Goal: Task Accomplishment & Management: Complete application form

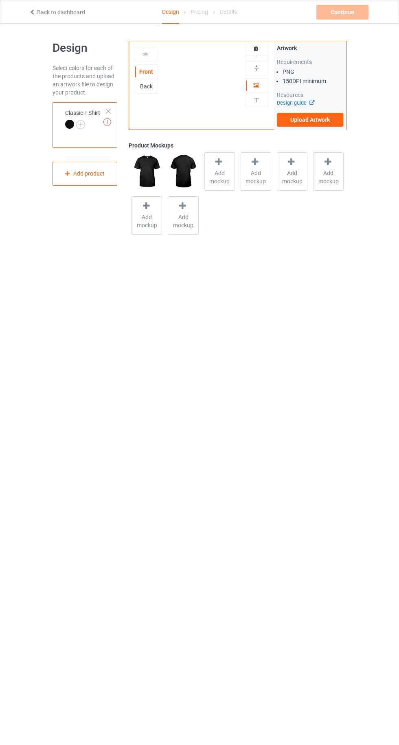
click at [297, 123] on div "Artwork Requirements PNG 150 DPI minimum Resources Design guide Upload Artwork" at bounding box center [310, 85] width 72 height 88
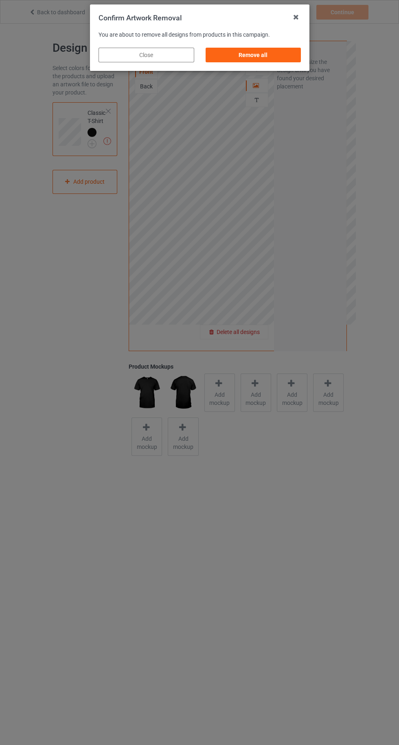
click at [244, 53] on div "Remove all" at bounding box center [253, 55] width 96 height 15
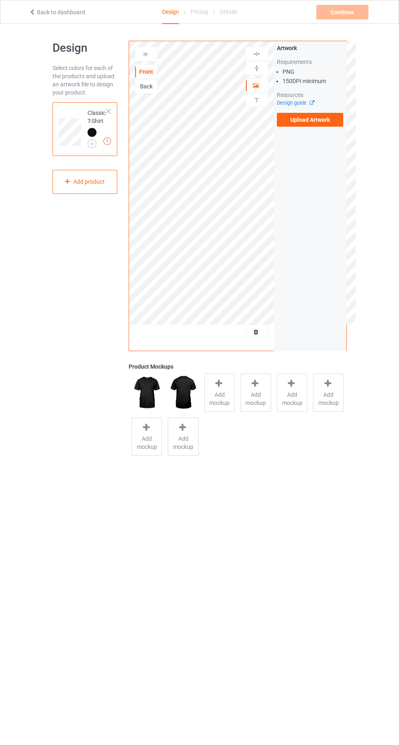
click at [304, 120] on label "Upload Artwork" at bounding box center [310, 120] width 67 height 14
click at [0, 0] on input "Upload Artwork" at bounding box center [0, 0] width 0 height 0
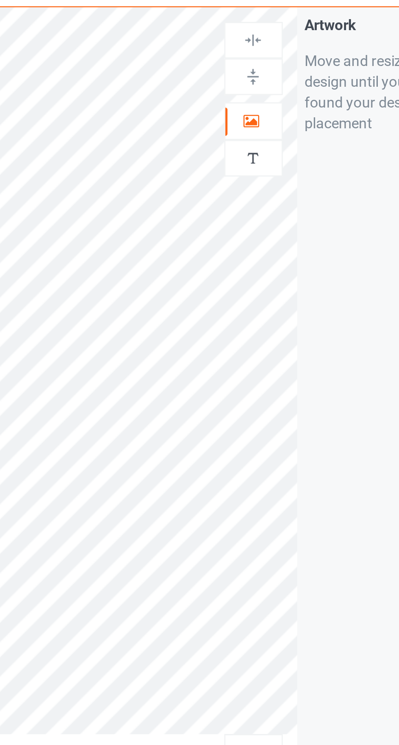
click at [254, 87] on icon at bounding box center [256, 84] width 7 height 6
click at [301, 156] on div "Artwork Move and resize the design until you have found your desired placement" at bounding box center [310, 195] width 72 height 309
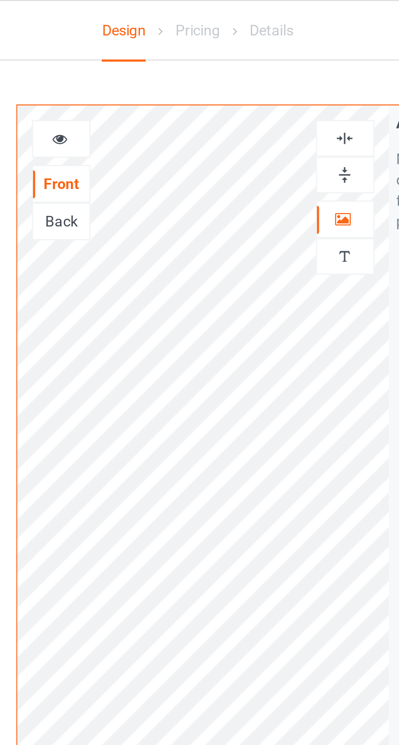
click at [145, 52] on icon at bounding box center [145, 53] width 7 height 6
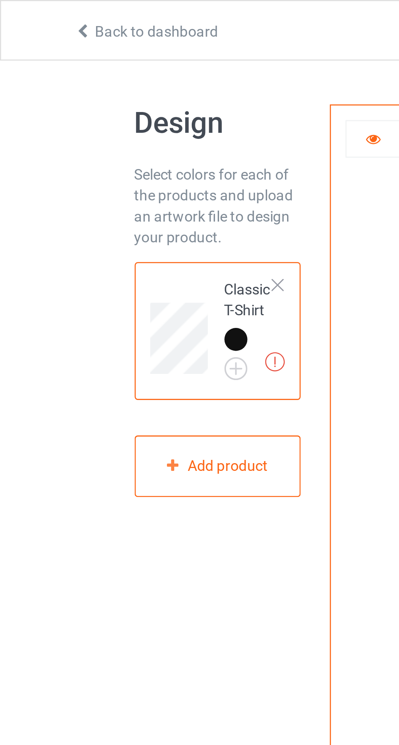
click at [108, 143] on img at bounding box center [107, 141] width 8 height 8
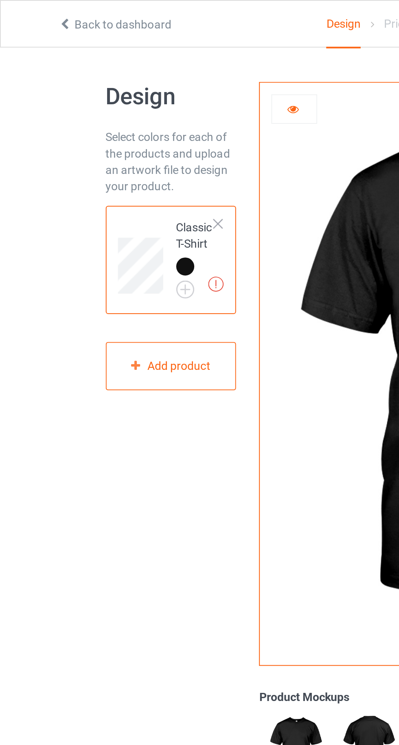
click at [108, 147] on td "Artwork resolution lower than 150 DPI may result in bad print Classic T-Shirt" at bounding box center [97, 128] width 28 height 47
click at [112, 143] on div "Artwork resolution lower than 150 DPI may result in bad print Classic T-Shirt" at bounding box center [85, 129] width 65 height 54
click at [107, 140] on img at bounding box center [107, 141] width 8 height 8
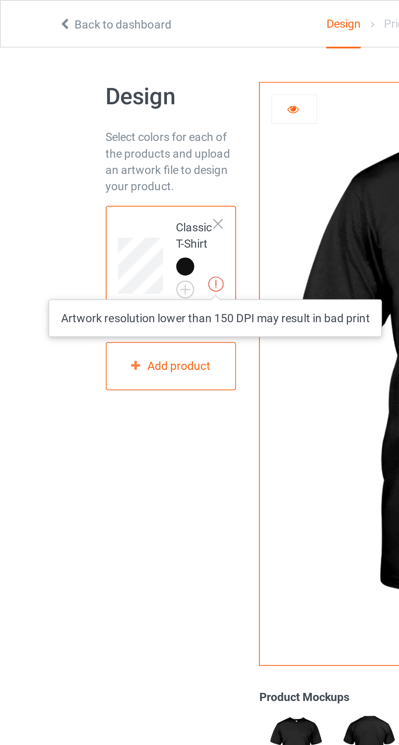
click at [86, 272] on div "Design Select colors for each of the products and upload an artwork file to des…" at bounding box center [85, 239] width 77 height 409
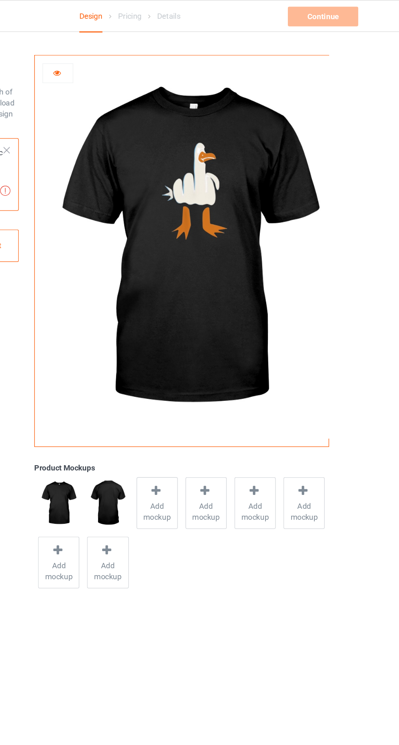
click at [146, 58] on div at bounding box center [146, 54] width 22 height 8
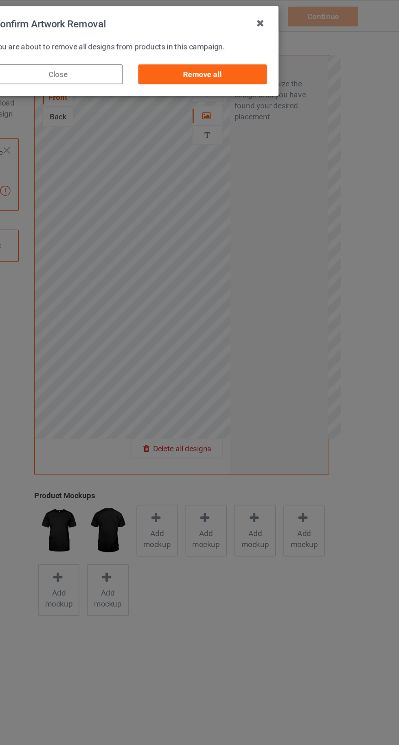
click at [241, 57] on div "Remove all" at bounding box center [253, 55] width 96 height 15
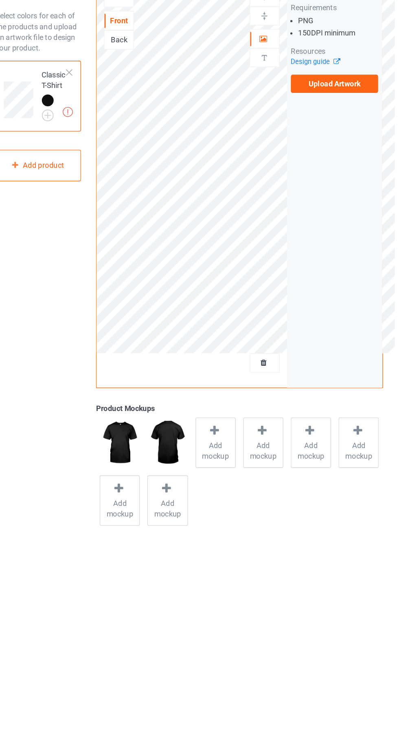
click at [298, 120] on label "Upload Artwork" at bounding box center [310, 120] width 67 height 14
click at [0, 0] on input "Upload Artwork" at bounding box center [0, 0] width 0 height 0
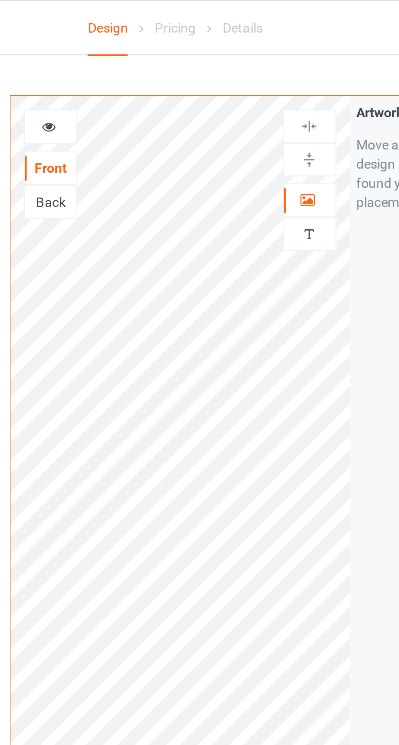
click at [148, 54] on icon at bounding box center [145, 53] width 7 height 6
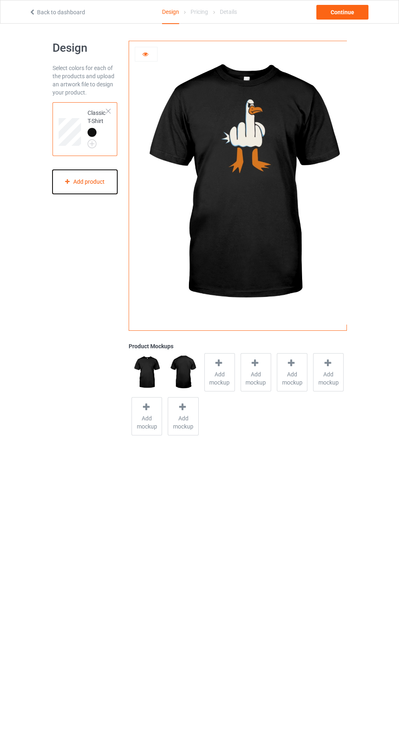
click at [83, 182] on div "Add product" at bounding box center [85, 182] width 65 height 24
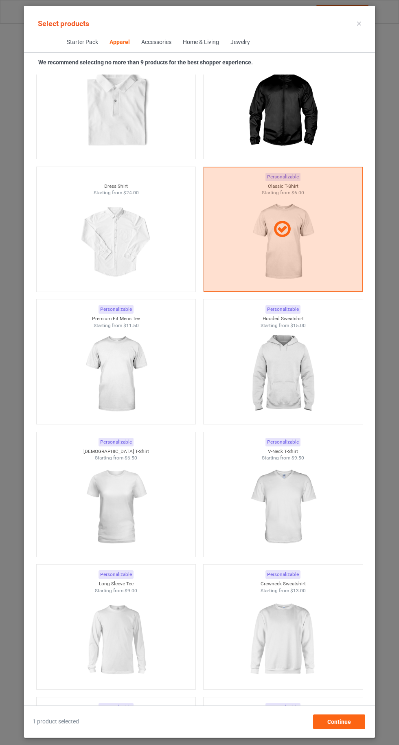
scroll to position [482, 0]
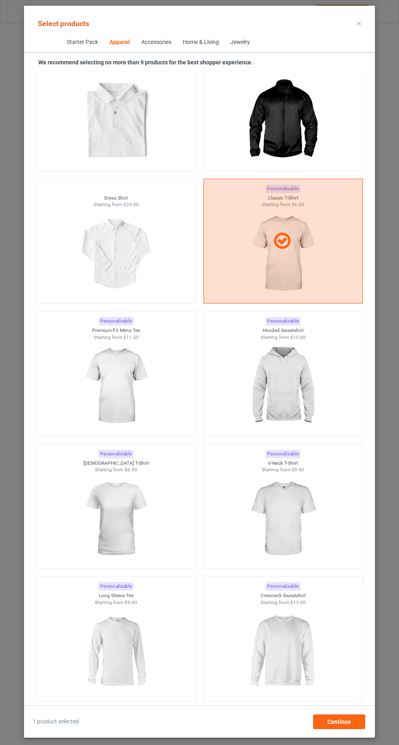
click at [323, 389] on div at bounding box center [283, 385] width 159 height 91
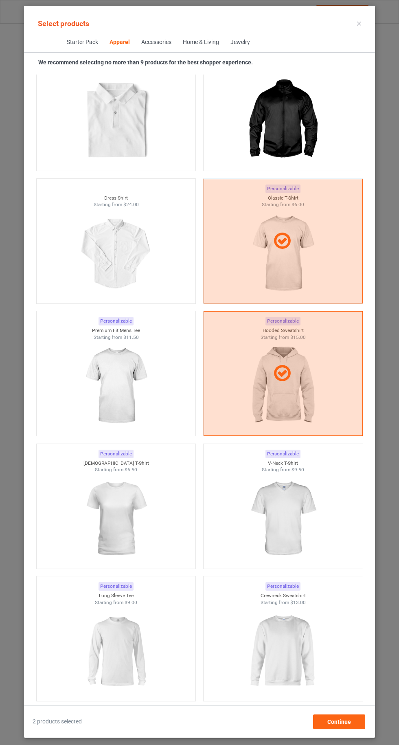
click at [295, 627] on img at bounding box center [282, 650] width 73 height 91
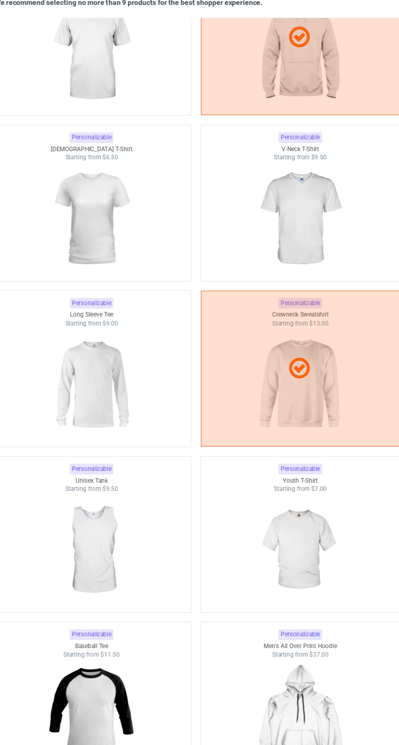
scroll to position [770, 0]
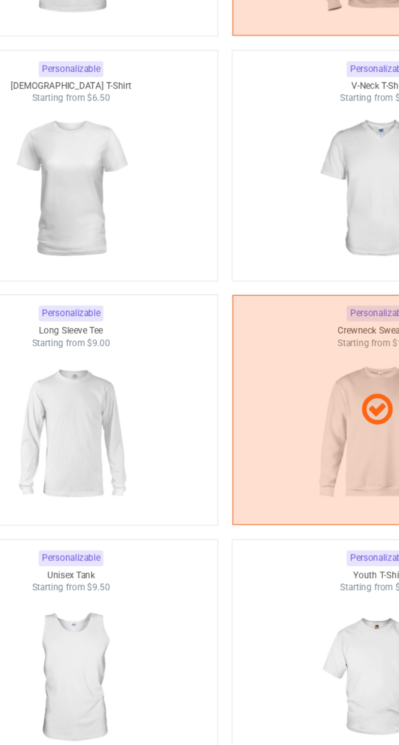
click at [130, 320] on img at bounding box center [115, 363] width 73 height 91
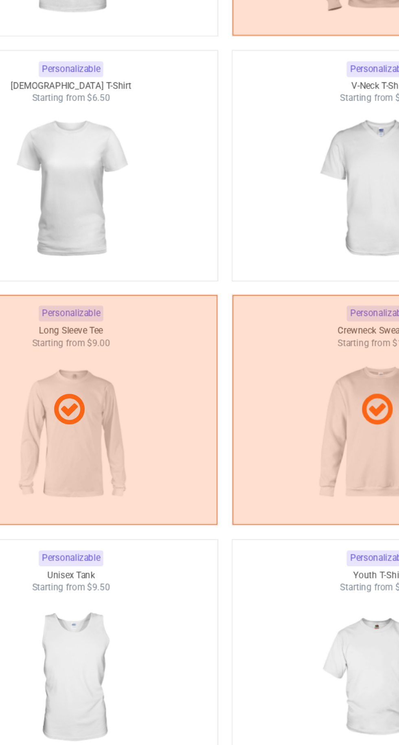
click at [270, 386] on div at bounding box center [283, 350] width 159 height 125
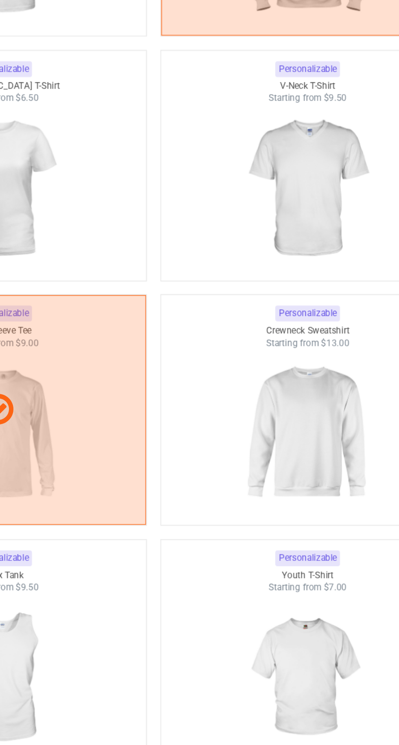
click at [300, 385] on img at bounding box center [282, 363] width 73 height 91
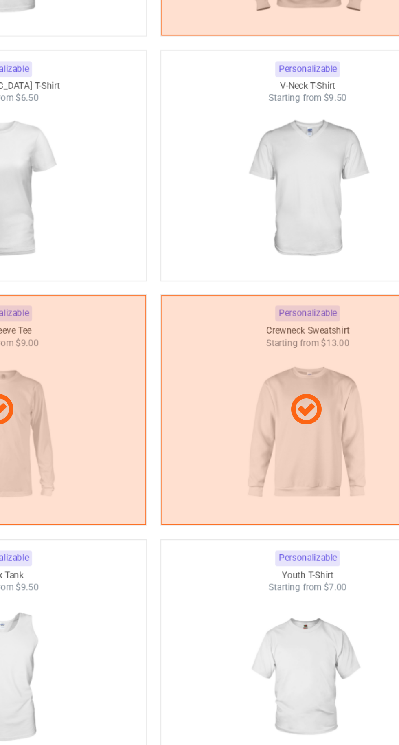
click at [160, 322] on div at bounding box center [116, 350] width 159 height 125
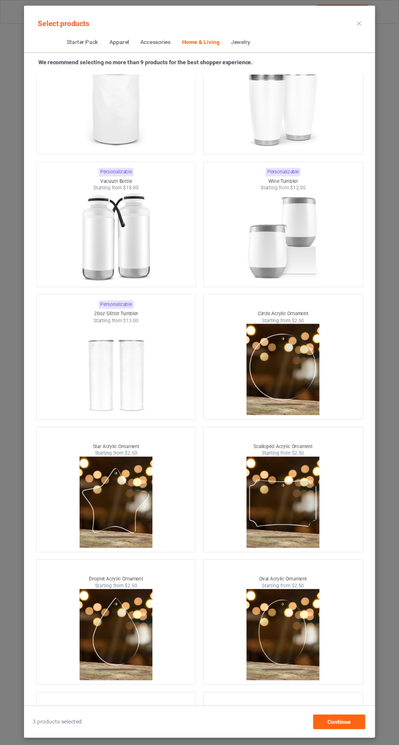
scroll to position [113, 0]
click at [338, 726] on div "Continue" at bounding box center [339, 721] width 52 height 15
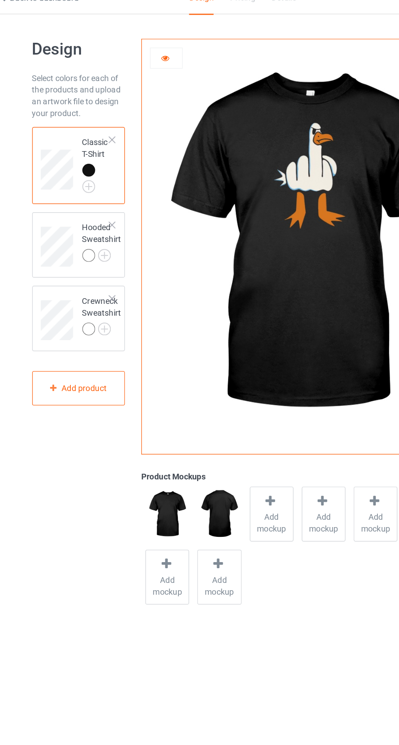
click at [0, 0] on img at bounding box center [0, 0] width 0 height 0
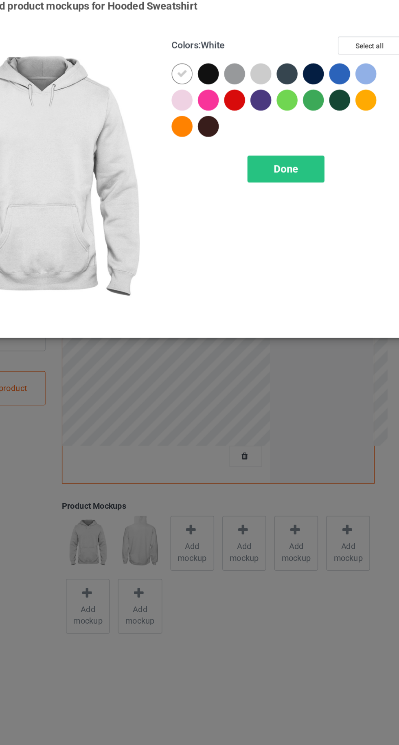
click at [232, 65] on div at bounding box center [231, 65] width 15 height 15
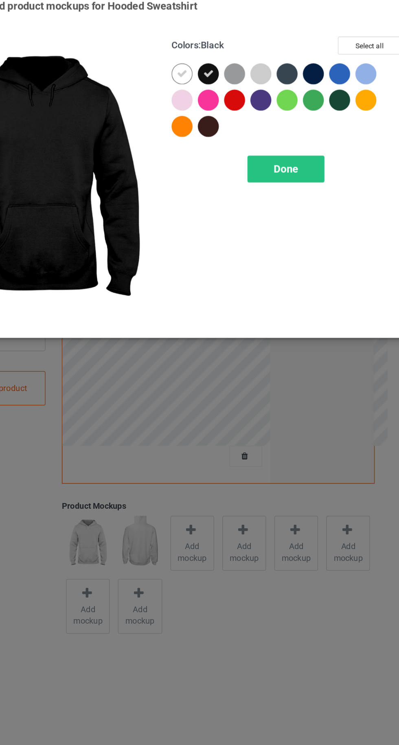
click at [211, 64] on icon at bounding box center [212, 64] width 7 height 7
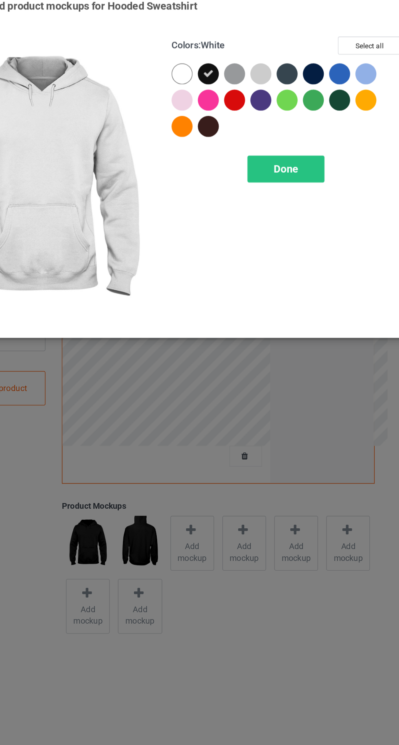
click at [268, 132] on div "Done" at bounding box center [285, 131] width 54 height 19
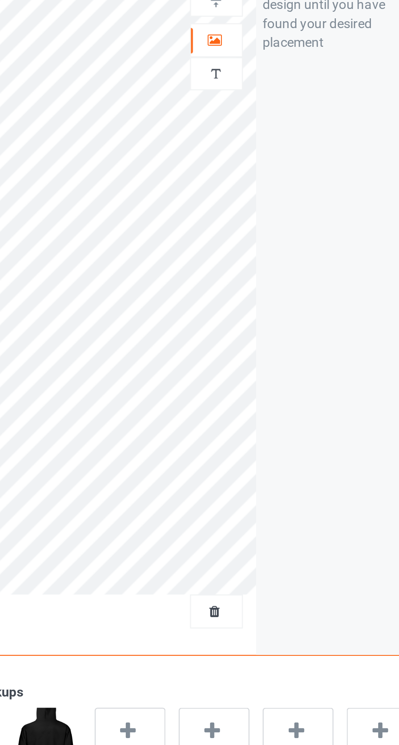
click at [256, 86] on icon at bounding box center [256, 84] width 7 height 6
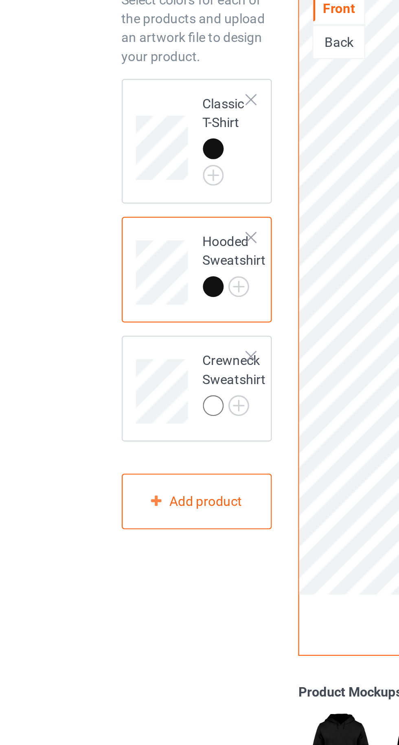
click at [0, 0] on img at bounding box center [0, 0] width 0 height 0
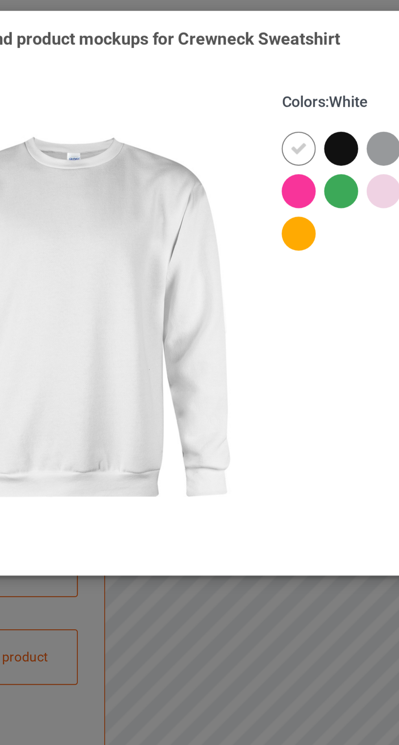
click at [230, 66] on div at bounding box center [231, 65] width 15 height 15
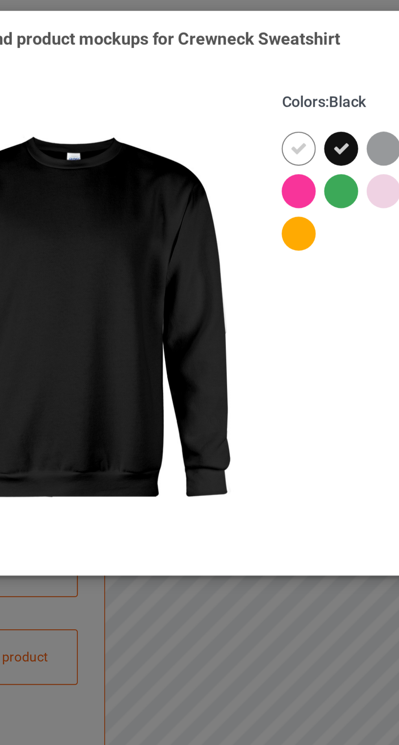
click at [211, 63] on icon at bounding box center [212, 64] width 7 height 7
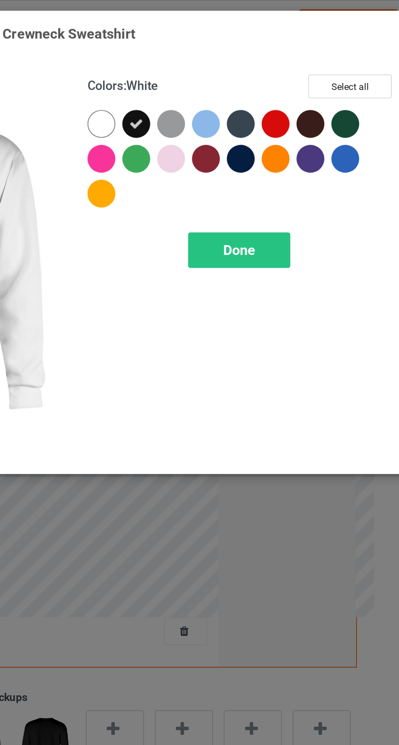
click at [270, 134] on div "Done" at bounding box center [285, 131] width 54 height 19
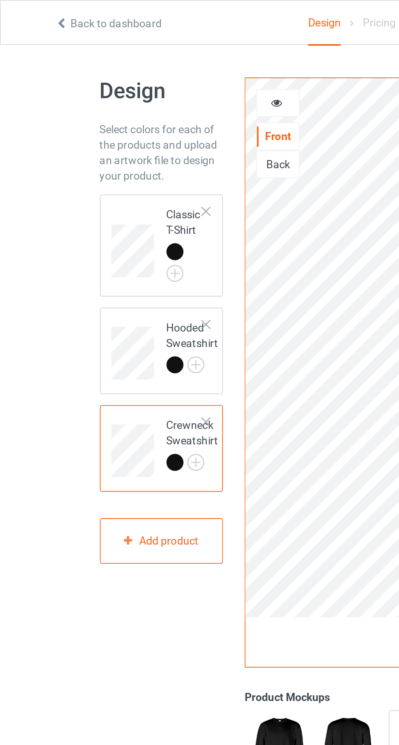
click at [0, 0] on img at bounding box center [0, 0] width 0 height 0
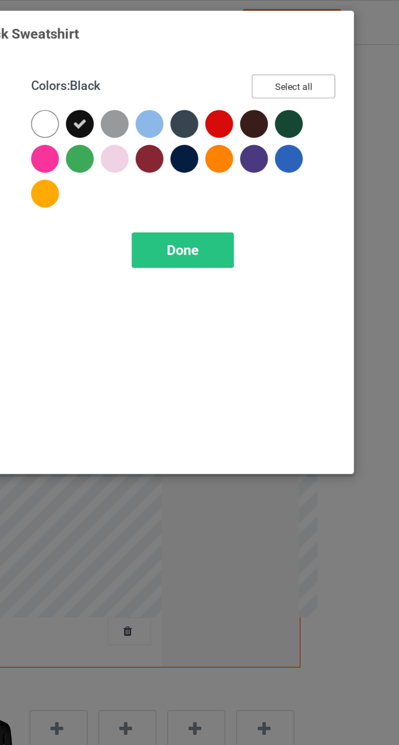
click at [341, 44] on button "Select all" at bounding box center [343, 45] width 44 height 13
click at [215, 62] on icon at bounding box center [212, 64] width 7 height 7
click at [272, 133] on div "Done" at bounding box center [285, 131] width 54 height 19
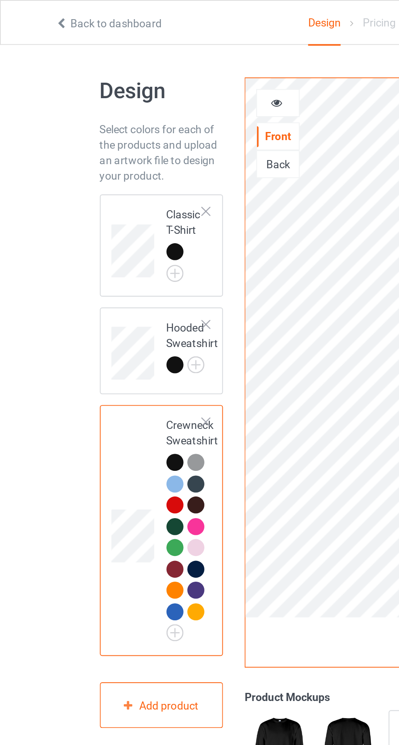
click at [103, 245] on div at bounding box center [103, 243] width 9 height 9
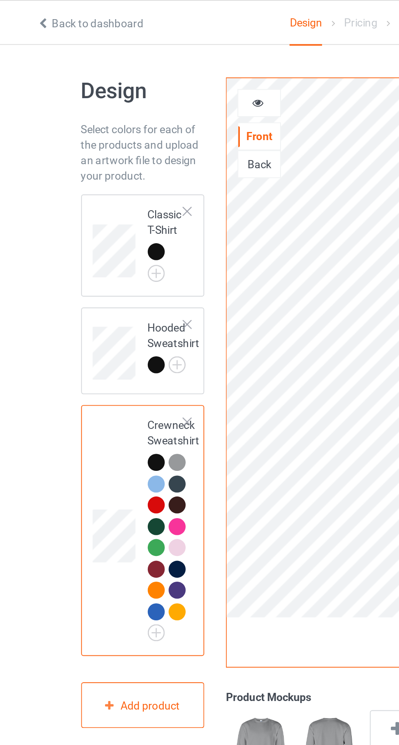
click at [101, 242] on div at bounding box center [103, 243] width 9 height 9
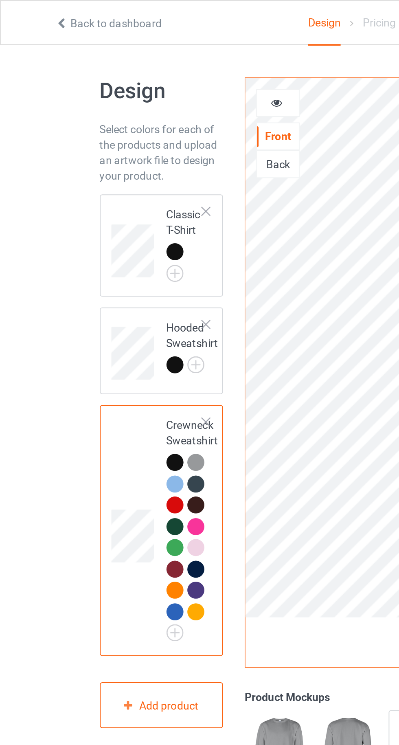
click at [0, 0] on img at bounding box center [0, 0] width 0 height 0
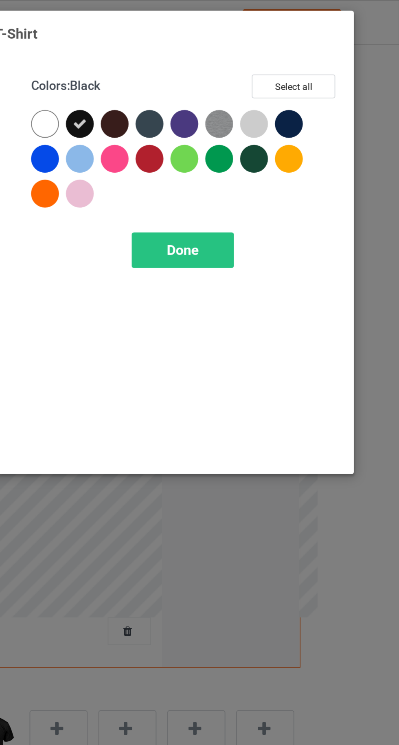
click at [208, 58] on div at bounding box center [214, 67] width 18 height 18
click at [342, 39] on button "Select all" at bounding box center [343, 45] width 44 height 13
click at [212, 58] on div at bounding box center [212, 65] width 15 height 15
click at [275, 137] on div "Done" at bounding box center [285, 131] width 54 height 19
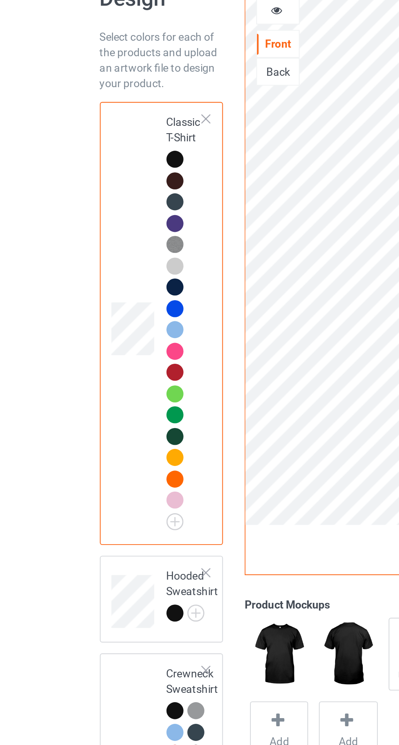
click at [0, 0] on img at bounding box center [0, 0] width 0 height 0
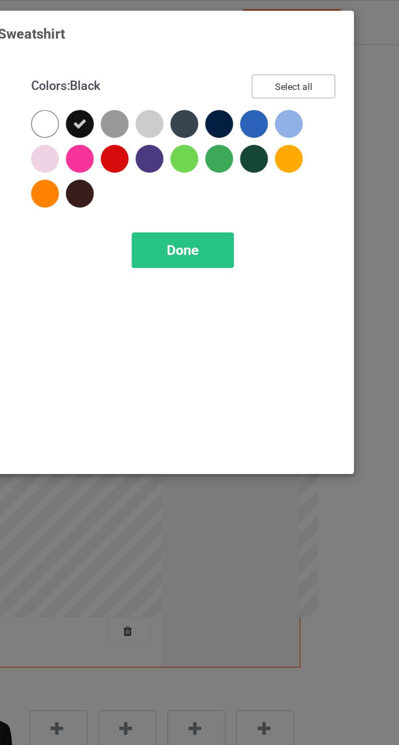
click at [342, 47] on button "Select all" at bounding box center [343, 45] width 44 height 13
click at [209, 63] on icon at bounding box center [212, 64] width 7 height 7
click at [270, 132] on div "Done" at bounding box center [285, 131] width 54 height 19
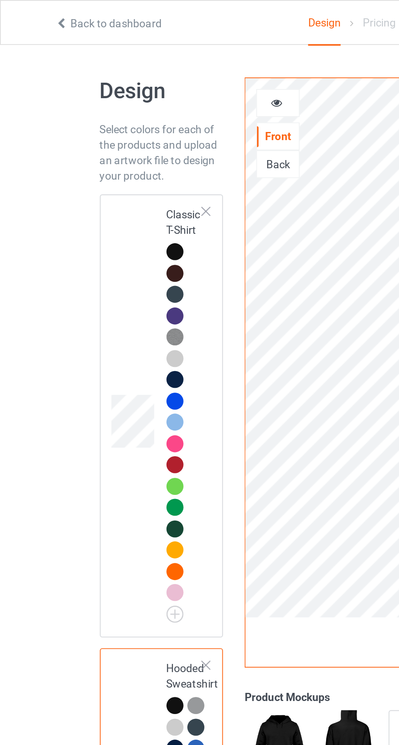
click at [66, 153] on td at bounding box center [71, 218] width 24 height 226
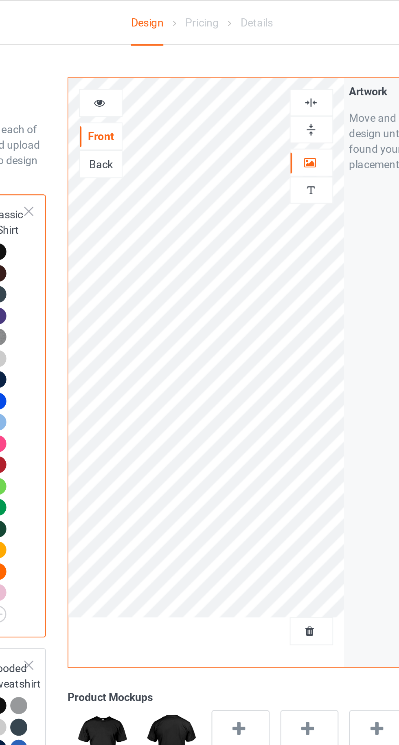
click at [139, 57] on div at bounding box center [146, 54] width 22 height 8
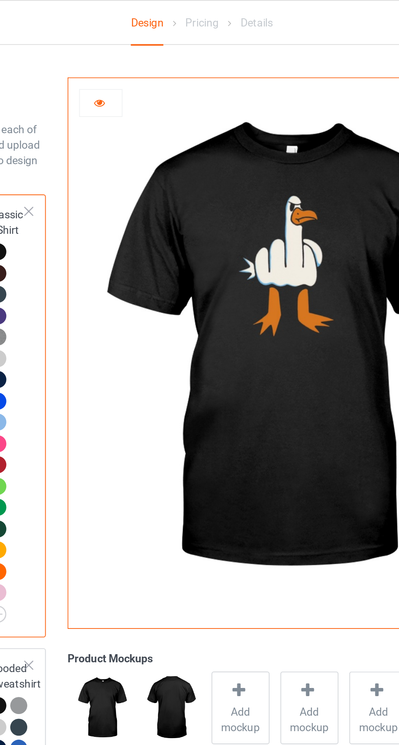
click at [219, 369] on div at bounding box center [219, 364] width 11 height 12
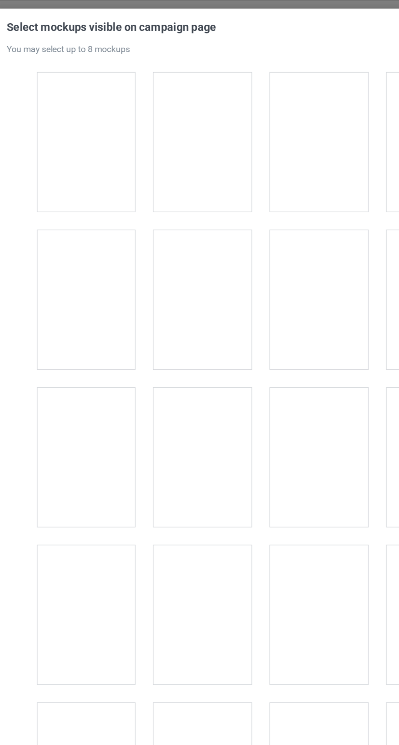
scroll to position [1819, 0]
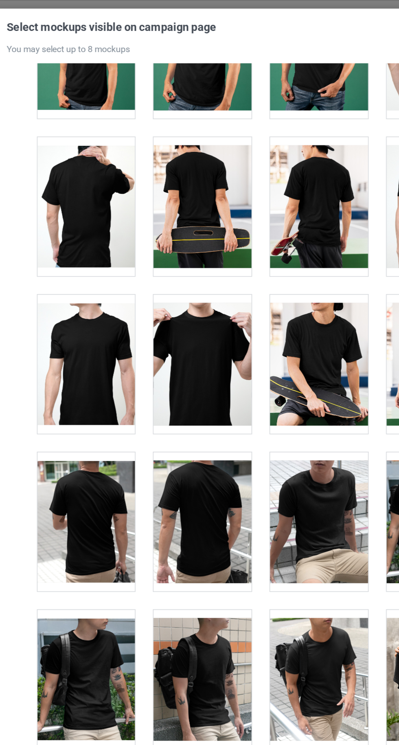
click at [151, 215] on div at bounding box center [161, 238] width 64 height 91
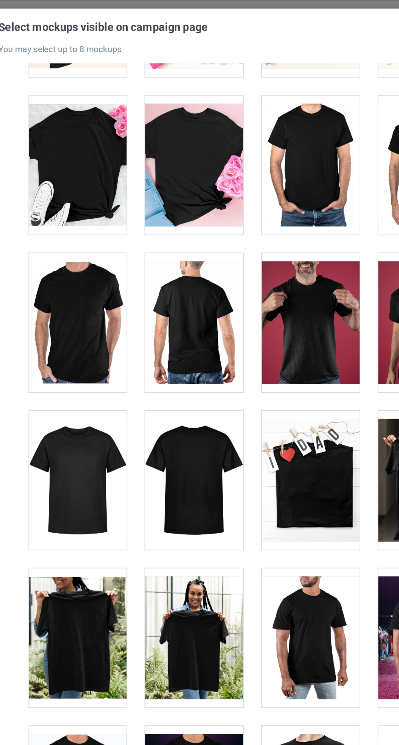
scroll to position [3399, 0]
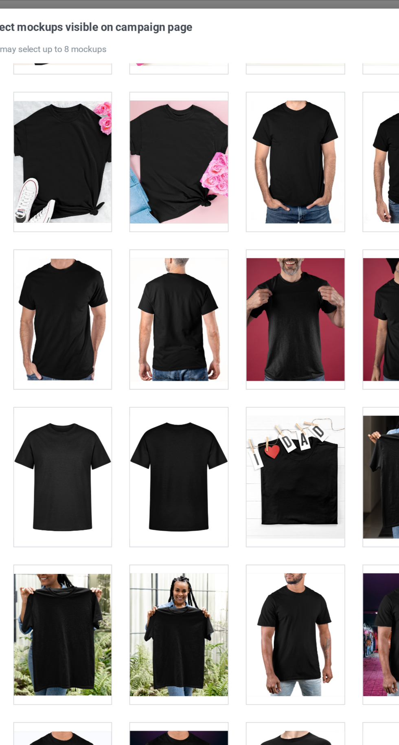
click at [175, 341] on div at bounding box center [161, 312] width 64 height 91
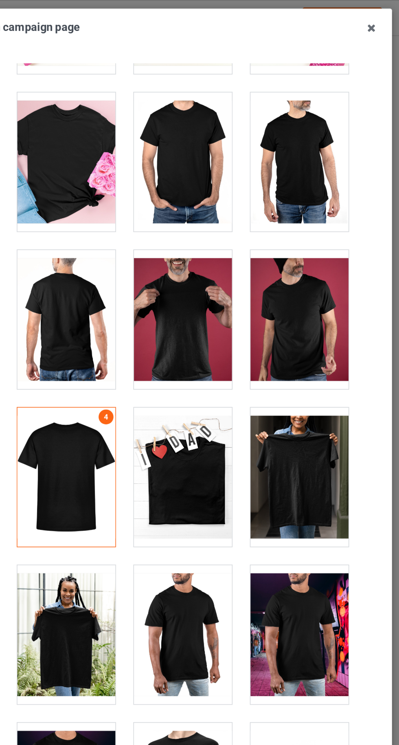
click at [223, 203] on div at bounding box center [238, 209] width 64 height 91
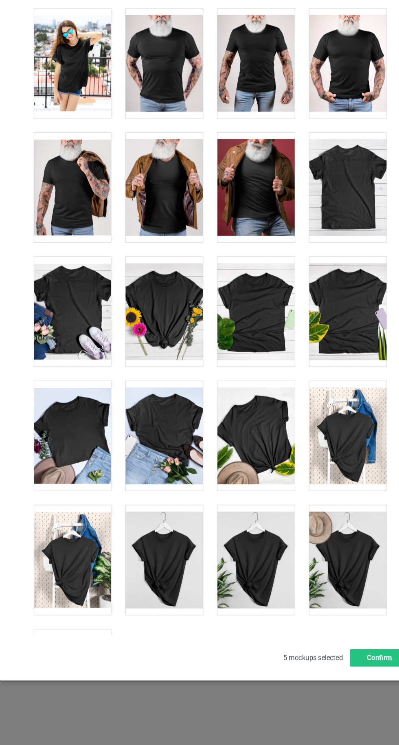
scroll to position [0, 0]
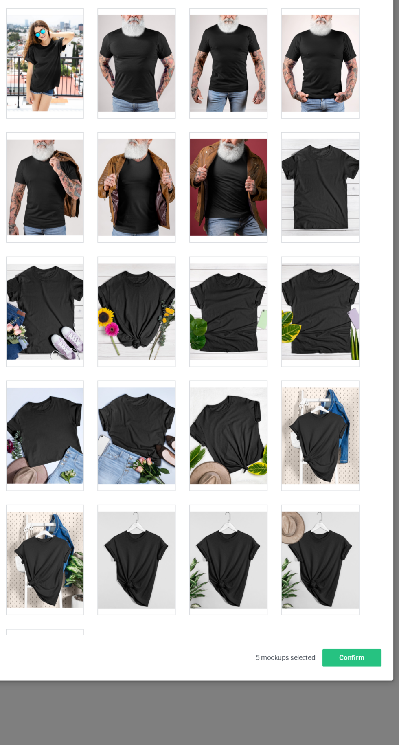
click at [103, 679] on div at bounding box center [85, 677] width 64 height 91
click at [346, 663] on button "Confirm" at bounding box center [340, 656] width 49 height 15
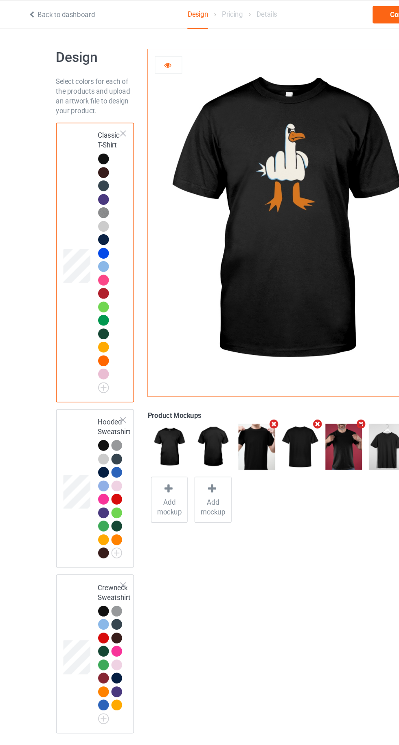
click at [60, 383] on td at bounding box center [71, 407] width 24 height 126
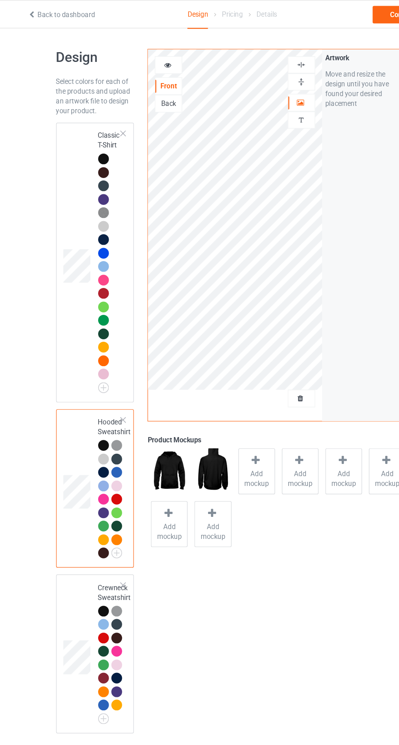
click at [219, 394] on span "Add mockup" at bounding box center [220, 398] width 30 height 16
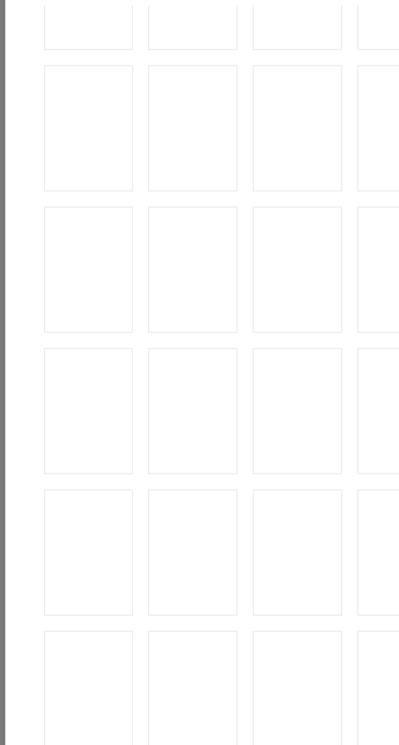
scroll to position [1306, 0]
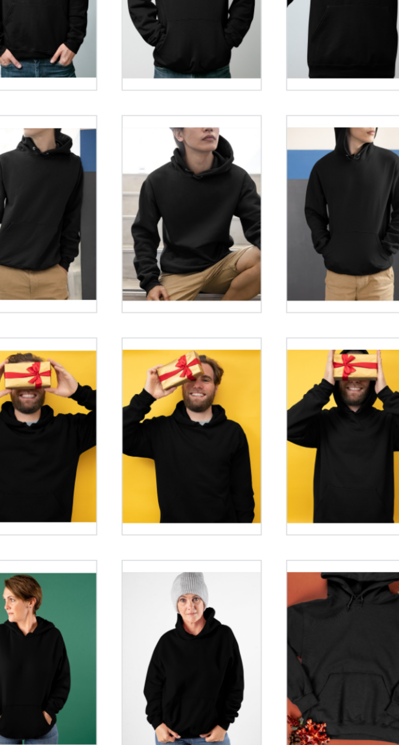
click at [179, 365] on div at bounding box center [161, 337] width 64 height 91
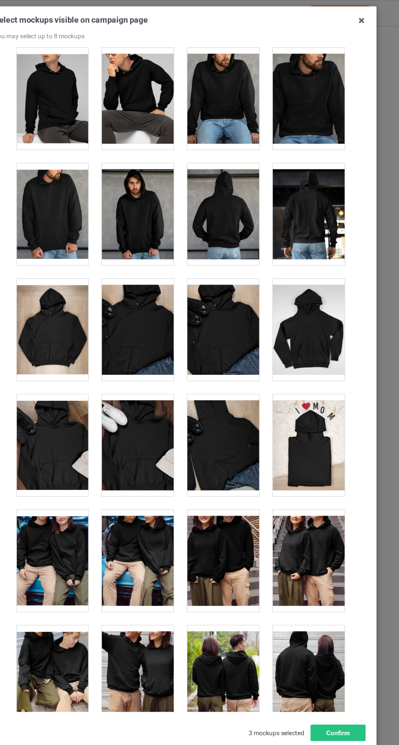
scroll to position [3325, 0]
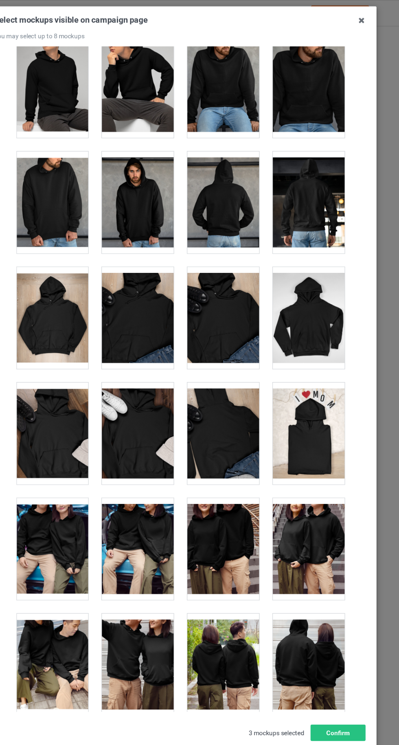
click at [76, 277] on div at bounding box center [85, 284] width 64 height 91
click at [329, 325] on div at bounding box center [314, 284] width 64 height 91
click at [83, 287] on div at bounding box center [85, 284] width 64 height 91
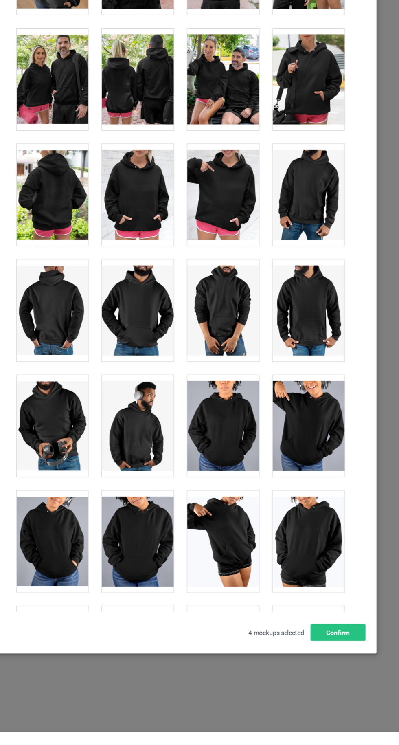
scroll to position [0, 0]
click at [319, 684] on div at bounding box center [314, 677] width 64 height 91
click at [347, 663] on button "Confirm" at bounding box center [340, 656] width 49 height 15
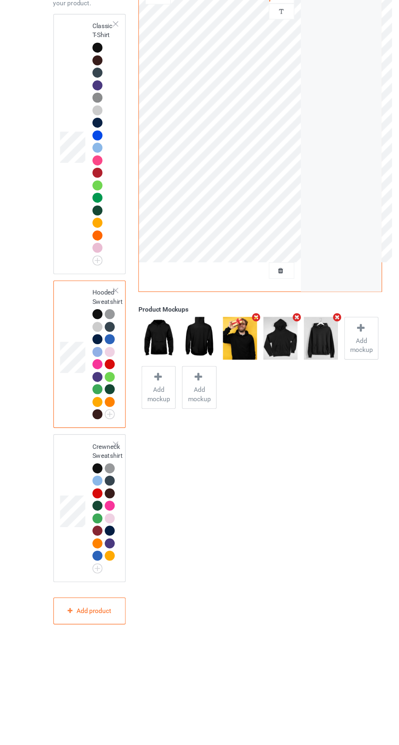
click at [64, 510] on td at bounding box center [71, 544] width 24 height 125
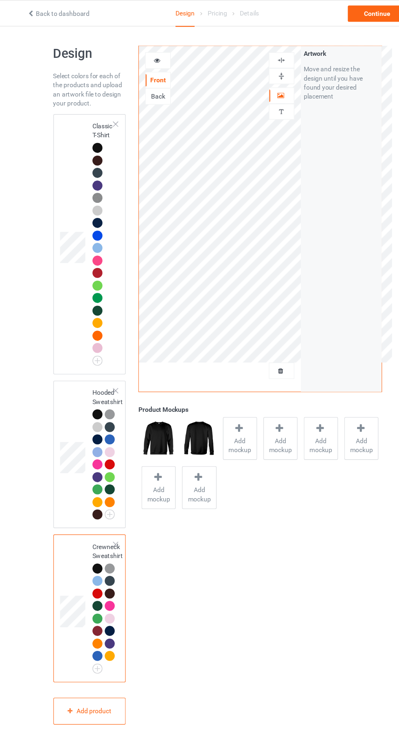
click at [224, 392] on span "Add mockup" at bounding box center [220, 398] width 30 height 16
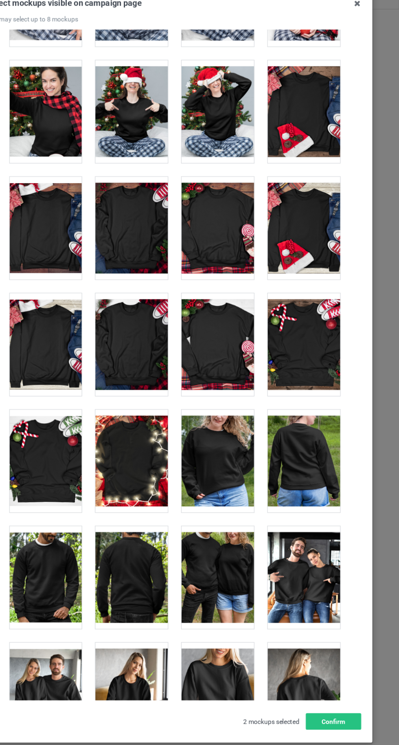
scroll to position [3552, 0]
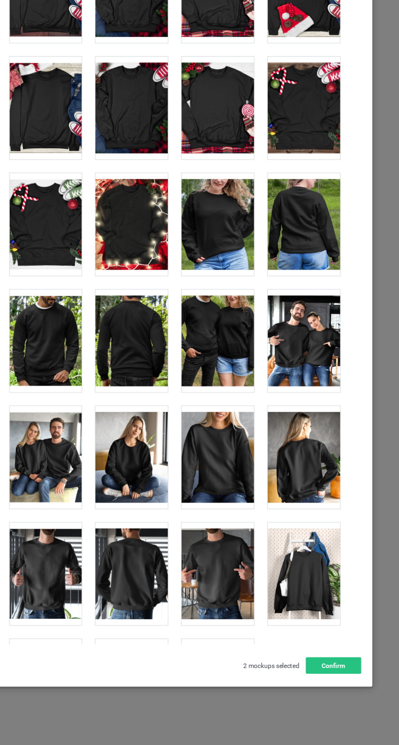
click at [244, 678] on div at bounding box center [238, 677] width 64 height 91
click at [116, 690] on div at bounding box center [85, 677] width 64 height 91
click at [245, 671] on div at bounding box center [238, 677] width 64 height 91
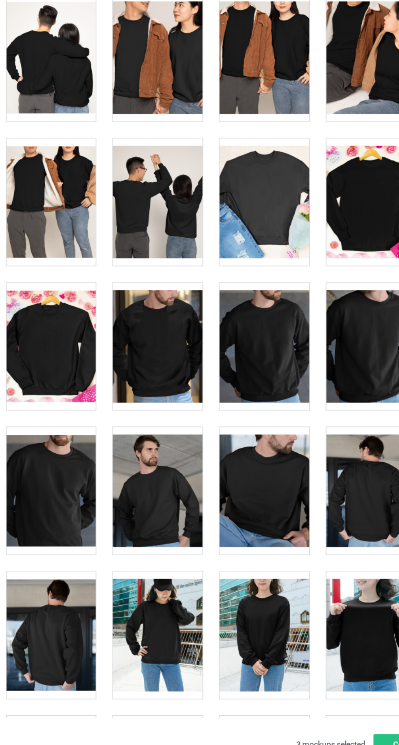
scroll to position [1679, 0]
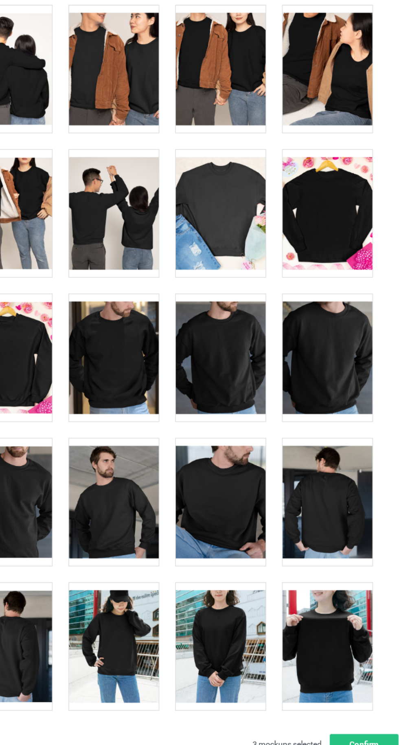
click at [149, 379] on div at bounding box center [161, 378] width 64 height 91
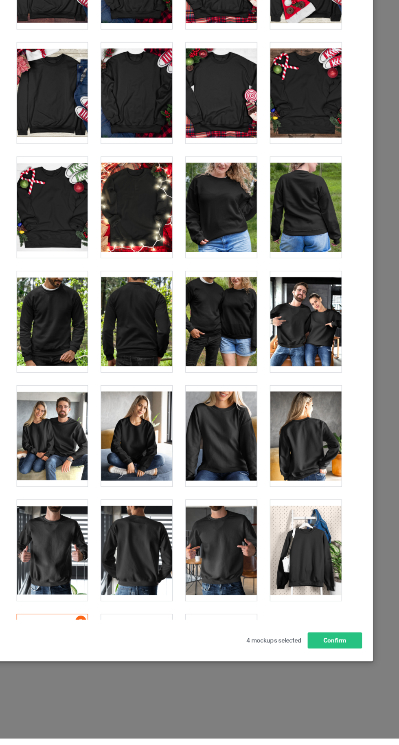
scroll to position [0, 0]
click at [348, 663] on button "Confirm" at bounding box center [340, 656] width 49 height 15
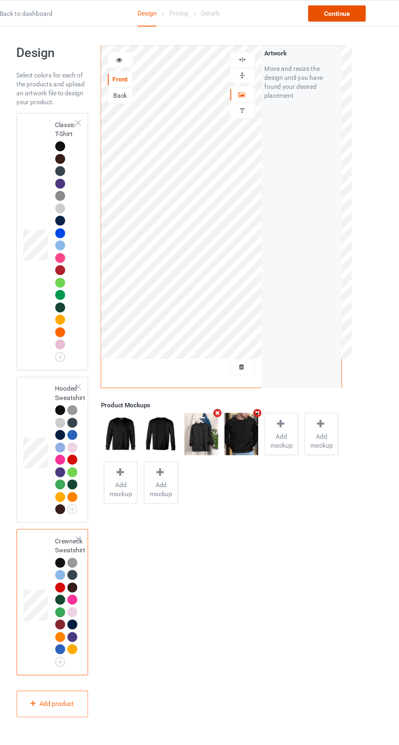
click at [336, 17] on div "Continue" at bounding box center [342, 12] width 52 height 15
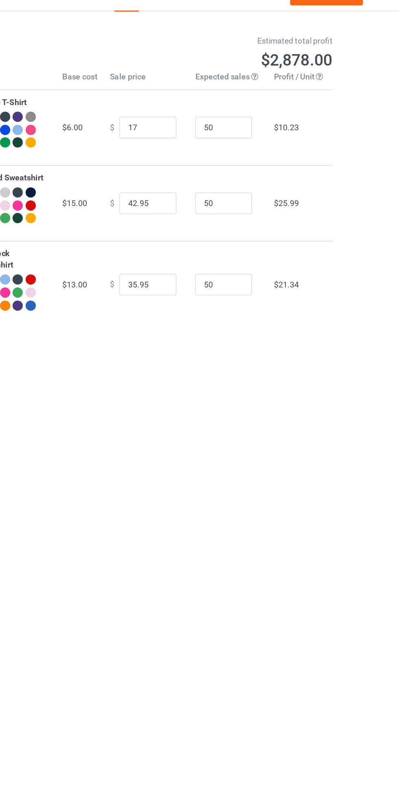
click at [377, 218] on div "Design Pricing Details Continue Pricing Estimated total profit $2,878.00 Produc…" at bounding box center [199, 146] width 399 height 244
type input "16.99"
click at [366, 229] on div "Design Pricing Details Continue Pricing Estimated total profit $2,877.50 Produc…" at bounding box center [199, 146] width 399 height 244
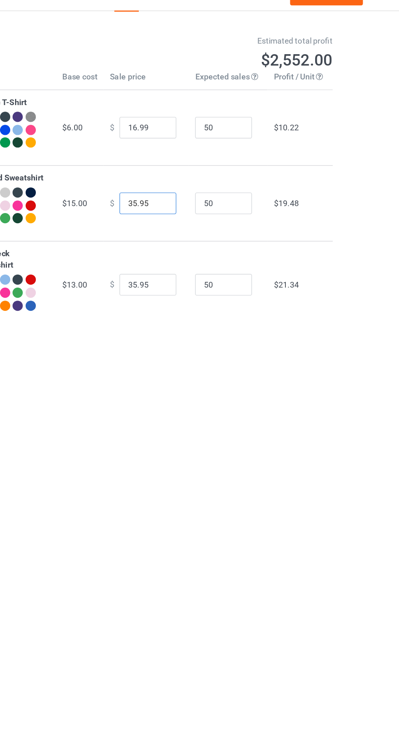
click at [202, 163] on input "35.95" at bounding box center [214, 160] width 41 height 15
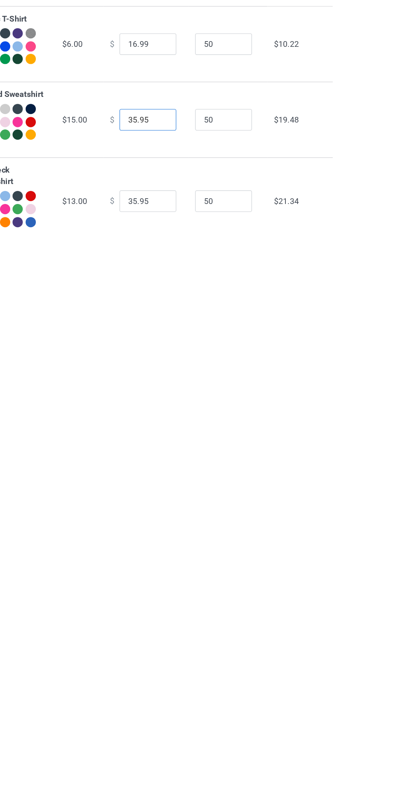
type input "35.95"
click at [195, 279] on body "Design Pricing Details Continue Pricing Estimated total profit $2,552.00 Produc…" at bounding box center [199, 423] width 399 height 798
click at [198, 286] on body "Design Pricing Details Continue Pricing Estimated total profit $2,319.50 Produc…" at bounding box center [199, 423] width 399 height 798
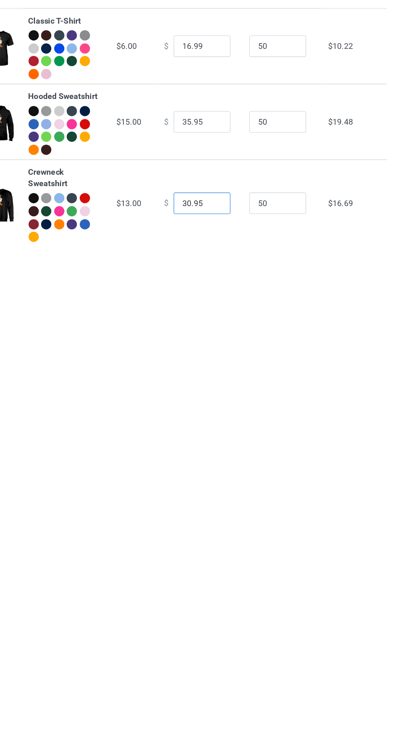
click at [206, 222] on input "30.95" at bounding box center [214, 219] width 41 height 15
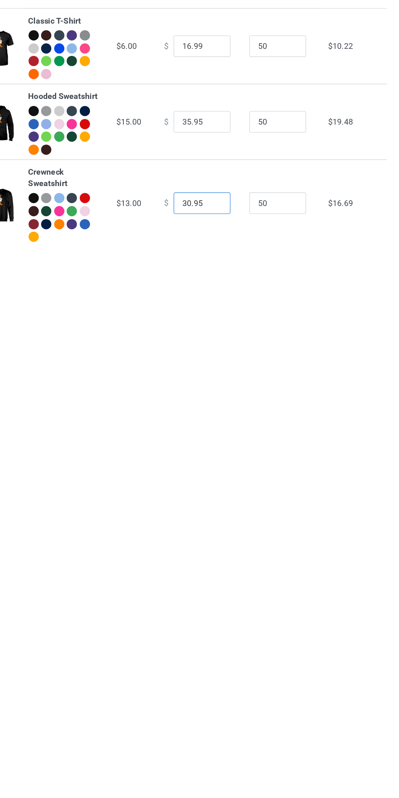
click at [210, 221] on input "30.95" at bounding box center [214, 219] width 41 height 15
type input "30.99"
click at [218, 159] on input "35.95" at bounding box center [214, 160] width 41 height 15
type input "36.99"
click at [188, 277] on body "Design Pricing Details Continue Pricing Estimated total profit $2,370.00 Produc…" at bounding box center [199, 423] width 399 height 798
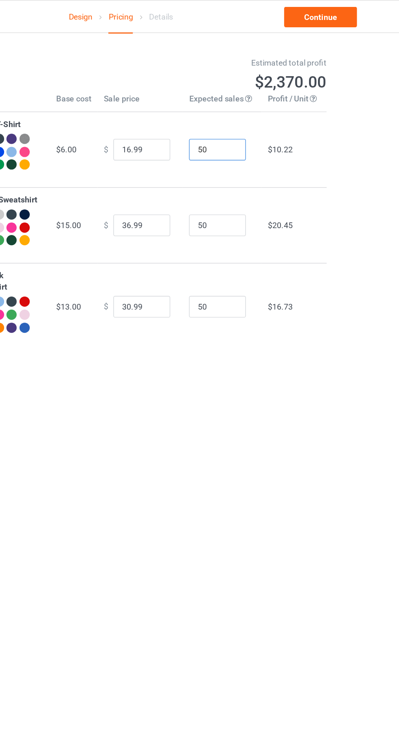
click at [267, 108] on input "50" at bounding box center [268, 106] width 41 height 15
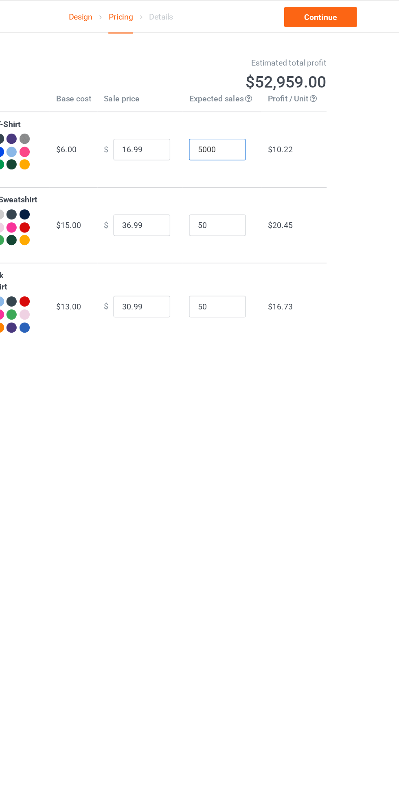
type input "5000"
click at [270, 163] on input "50" at bounding box center [268, 160] width 41 height 15
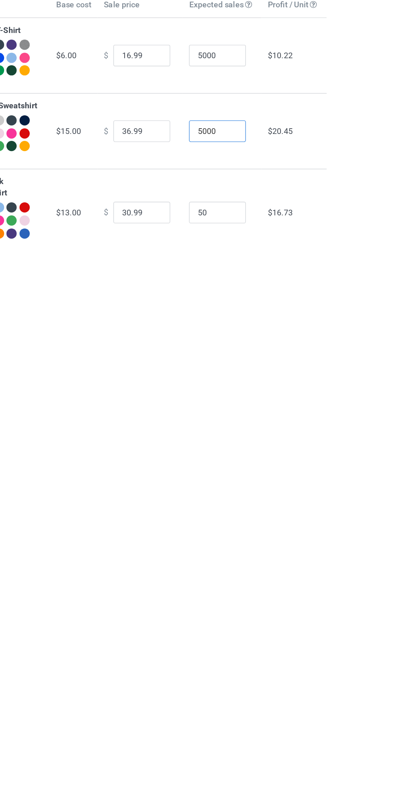
type input "5000"
click at [265, 221] on input "50" at bounding box center [268, 219] width 41 height 15
type input "5000"
click at [217, 261] on div "Pricing Estimated total profit $237,000.00 Product Base cost Sale price Expecte…" at bounding box center [200, 146] width 294 height 244
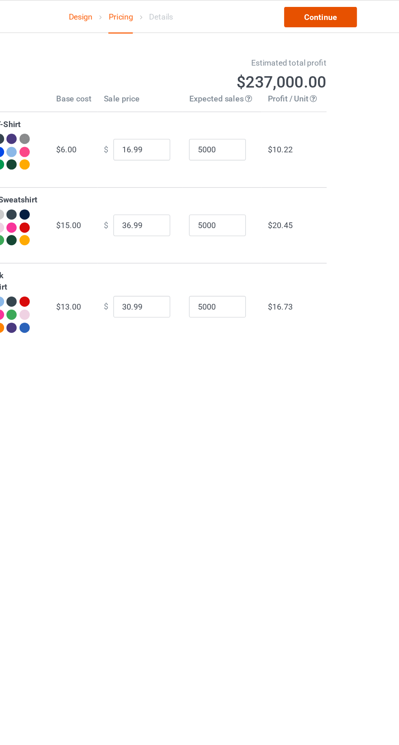
click at [331, 17] on link "Continue" at bounding box center [342, 12] width 52 height 15
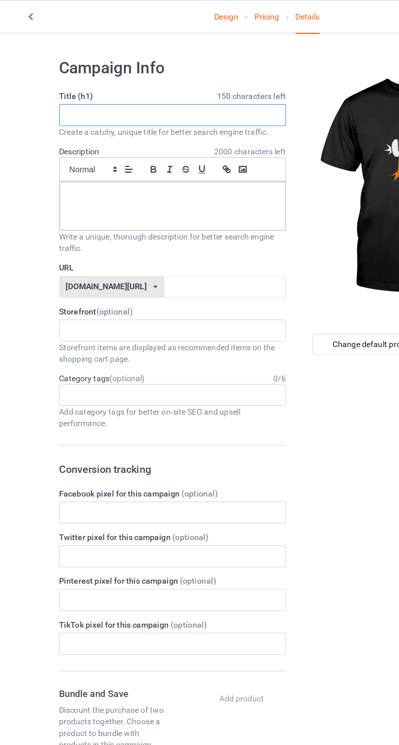
click at [66, 78] on input "text" at bounding box center [133, 81] width 160 height 15
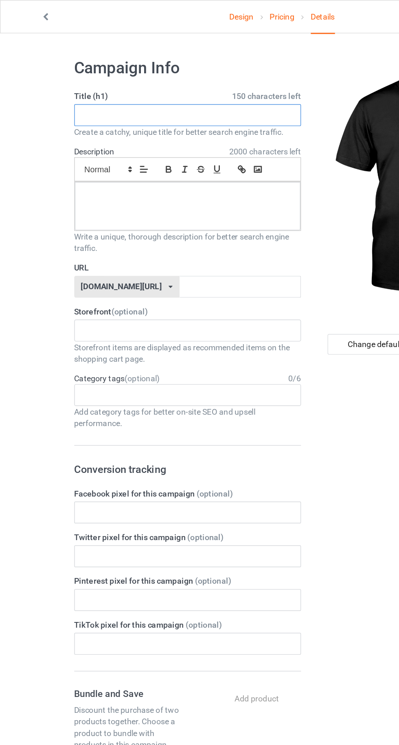
click at [78, 81] on input "text" at bounding box center [133, 81] width 160 height 15
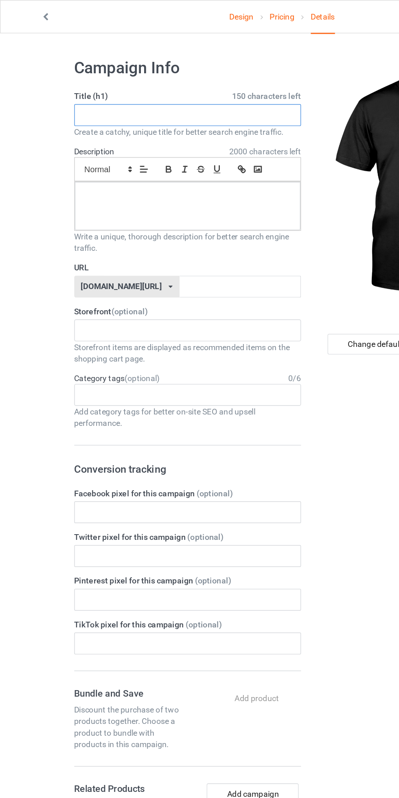
paste input "Angry Bird Parody T-Shirt – Funny Cartoon Duck Design"
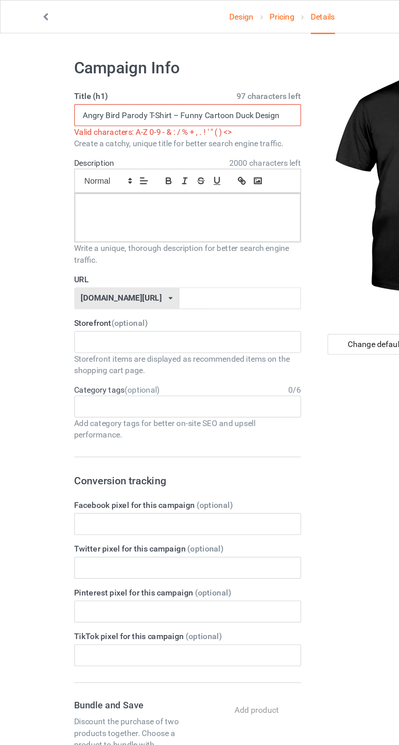
click at [129, 81] on input "Angry Bird Parody T-Shirt – Funny Cartoon Duck Design" at bounding box center [133, 81] width 160 height 15
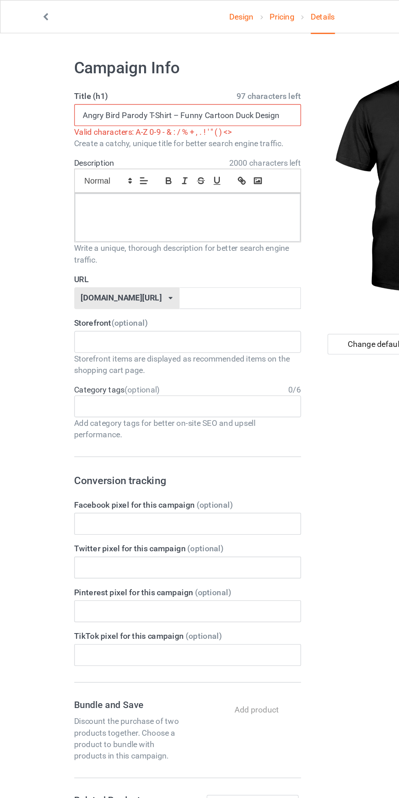
click at [126, 78] on input "Angry Bird Parody T-Shirt – Funny Cartoon Duck Design" at bounding box center [133, 81] width 160 height 15
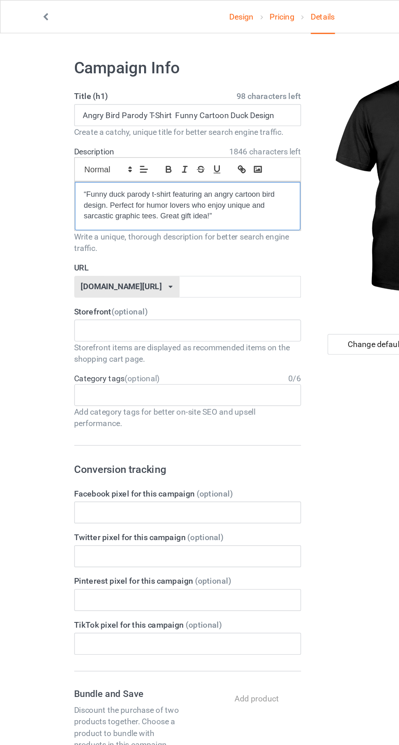
click at [86, 149] on p "“Funny duck parody t-shirt featuring an angry cartoon bird design. Perfect for …" at bounding box center [132, 145] width 147 height 23
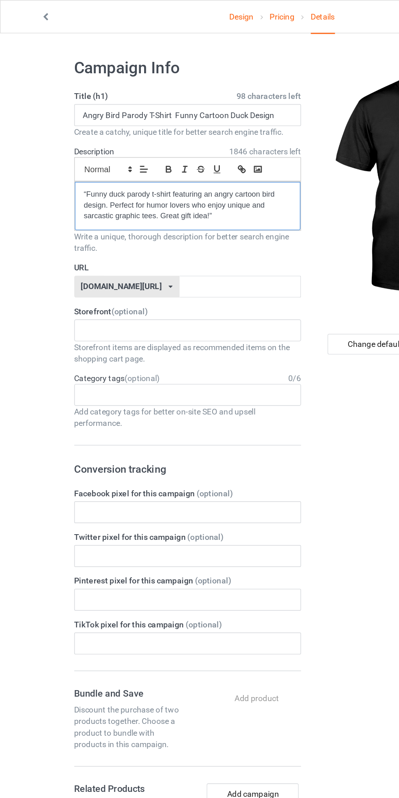
click at [178, 147] on p "“Funny duck parody t-shirt featuring an angry cartoon bird design. Perfect for …" at bounding box center [132, 145] width 147 height 23
click at [165, 149] on p "“Funny duck parody t-shirt featuring an angry cartoon bird design. Perfect for …" at bounding box center [132, 145] width 147 height 23
click at [136, 151] on p "“Funny duck parody t-shirt featuring an angry cartoon bird design. Perfect for …" at bounding box center [132, 145] width 147 height 23
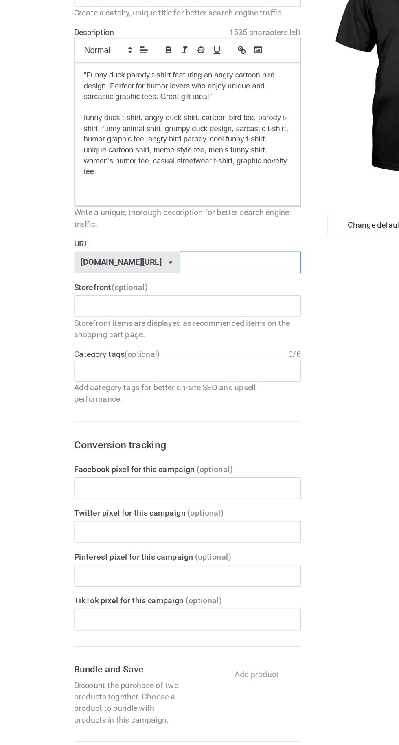
click at [129, 269] on input "text" at bounding box center [170, 269] width 86 height 15
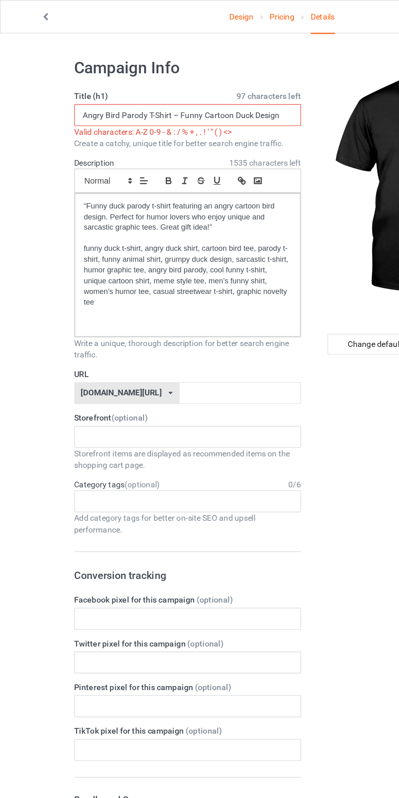
click at [125, 81] on input "Angry Bird Parody T-Shirt – Funny Cartoon Duck Design" at bounding box center [133, 81] width 160 height 15
type input "Angry Bird Parody T-Shirt Funny Cartoon Duck Design"
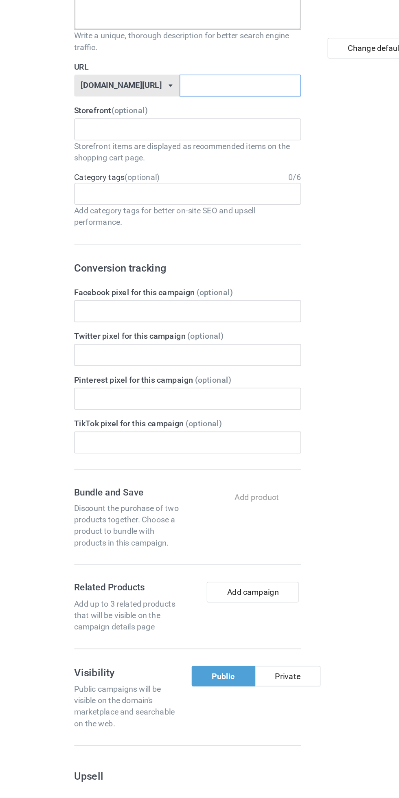
paste input "T-Shirt – Funny Cartoon Duck"
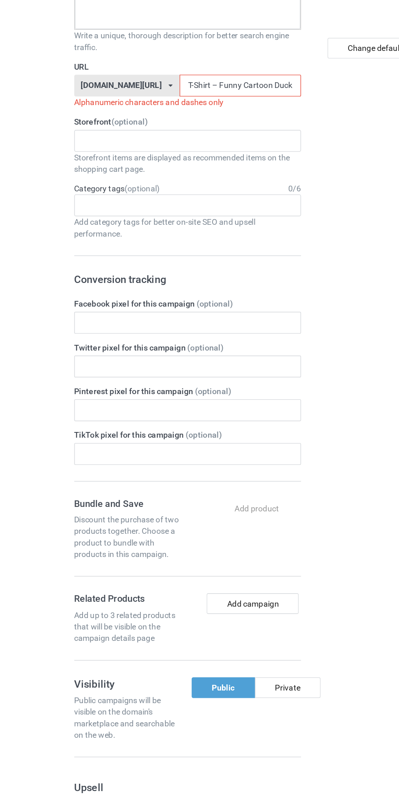
click at [129, 272] on input "T-Shirt – Funny Cartoon Duck" at bounding box center [170, 269] width 86 height 15
click at [136, 270] on input "T-Shirt – Funny Cartoon Duck" at bounding box center [170, 269] width 86 height 15
click at [131, 270] on input "T-Shirt – Funny Cartoon Duck" at bounding box center [170, 269] width 86 height 15
click at [150, 266] on input "T-Shirt Funny Cartoon Duck" at bounding box center [170, 269] width 86 height 15
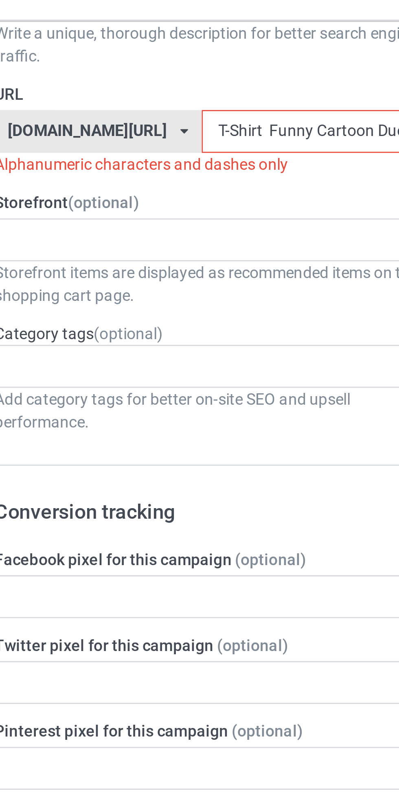
click at [129, 272] on input "T-Shirt Funny Cartoon Duck" at bounding box center [170, 269] width 86 height 15
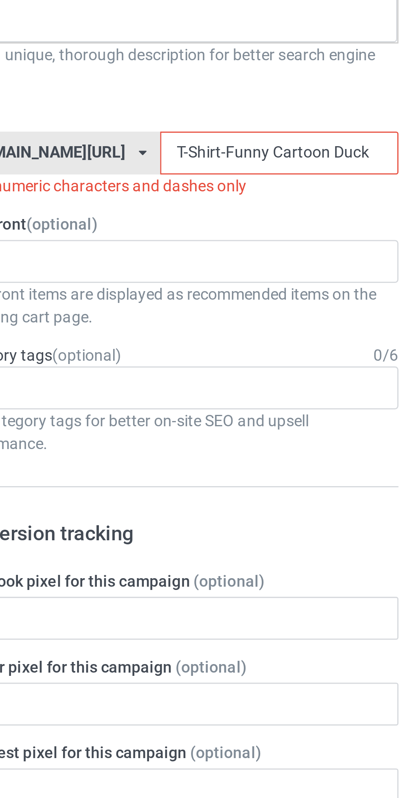
click at [146, 270] on input "T-Shirt-Funny Cartoon Duck" at bounding box center [170, 269] width 86 height 15
click at [146, 267] on input "T-Shirt-Funny Cartoon Duck" at bounding box center [170, 269] width 86 height 15
click at [164, 269] on input "T-Shirt-Funny-Cartoon Duck" at bounding box center [170, 269] width 86 height 15
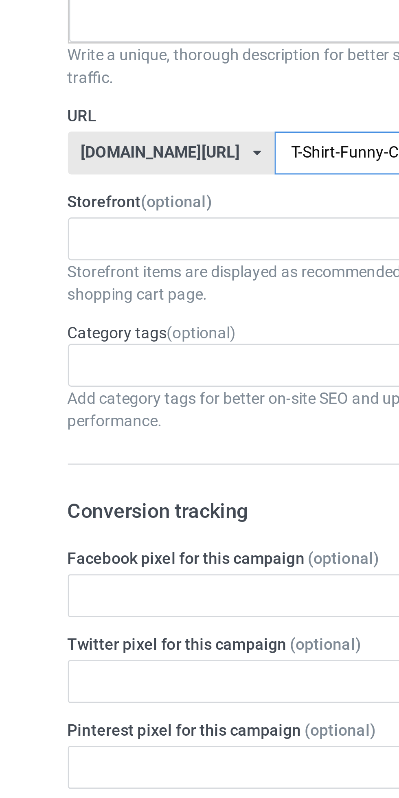
type input "T-Shirt-Funny-Cartoon-Duck"
click at [66, 301] on input "text" at bounding box center [65, 300] width 13 height 7
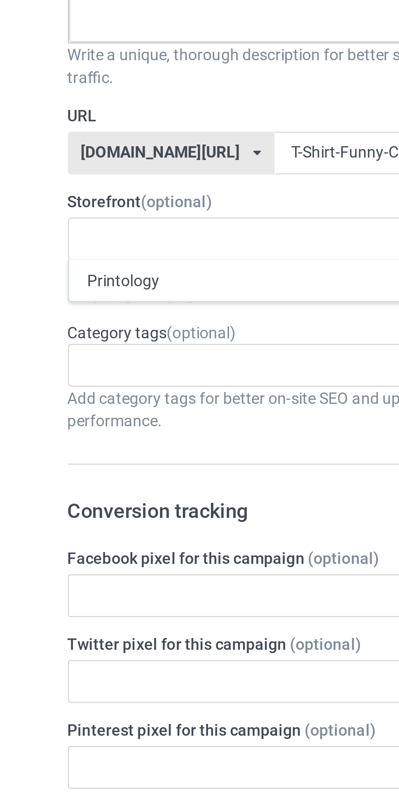
click at [68, 312] on div "Printology" at bounding box center [133, 315] width 160 height 15
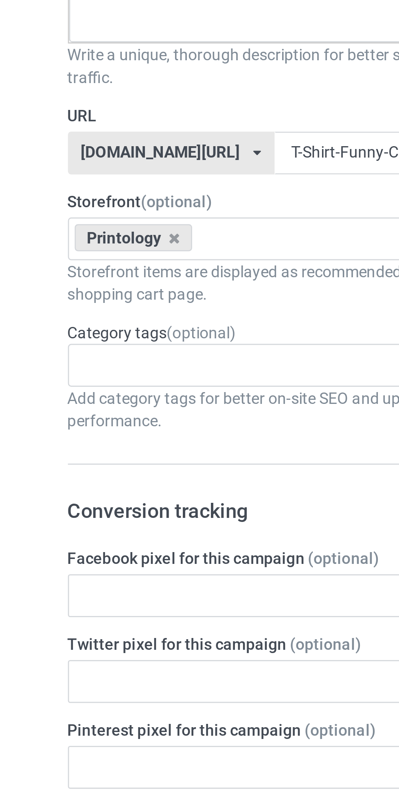
click at [37, 284] on div "Design Pricing Details Launch campaign Campaign Info Title (h1) 98 characters l…" at bounding box center [199, 528] width 399 height 1009
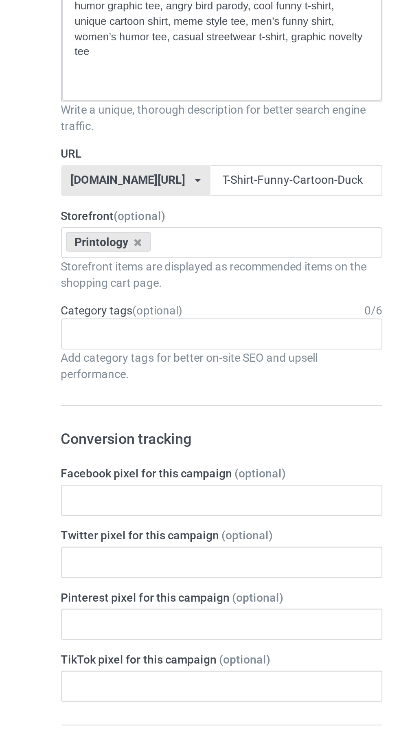
click at [170, 351] on div "No result found" at bounding box center [133, 346] width 160 height 15
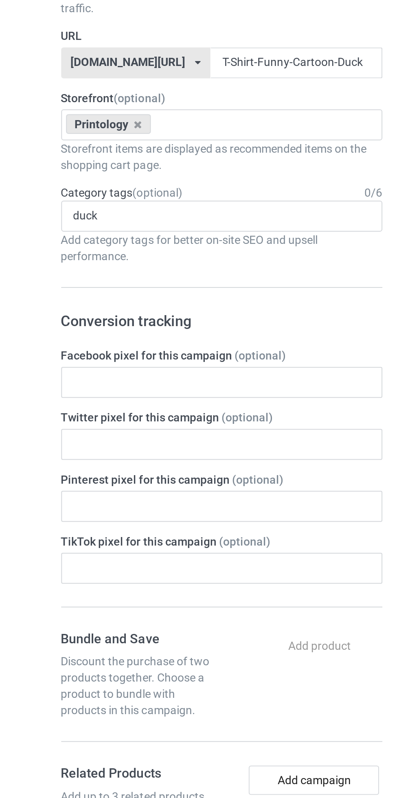
click at [85, 350] on div "duck No result found" at bounding box center [133, 346] width 160 height 15
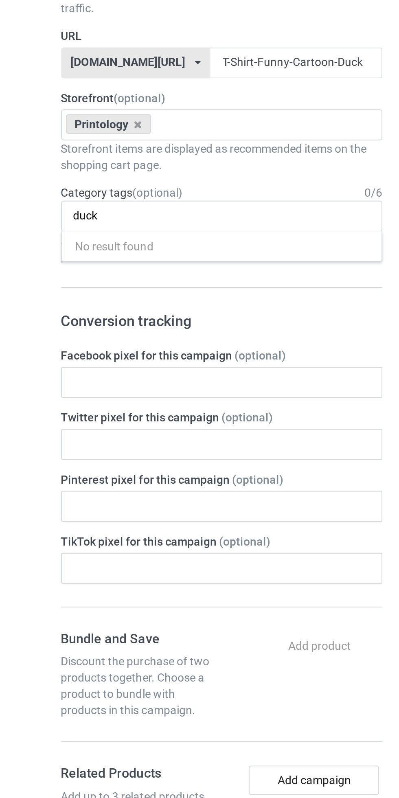
type input "duc"
type input "d"
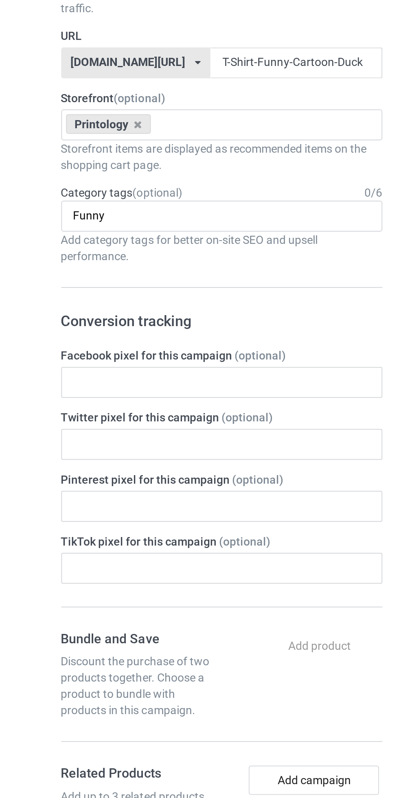
type input "Funny"
click at [36, 338] on div "Design Pricing Details Launch campaign Campaign Info Title (h1) 98 characters l…" at bounding box center [199, 528] width 399 height 1009
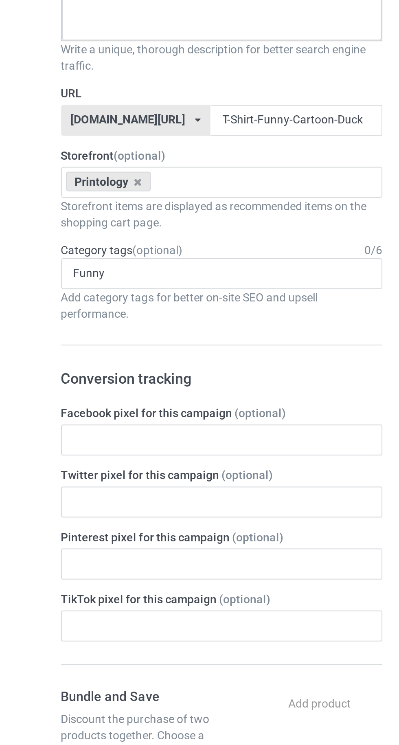
click at [127, 348] on div "Funny No result found" at bounding box center [133, 346] width 160 height 15
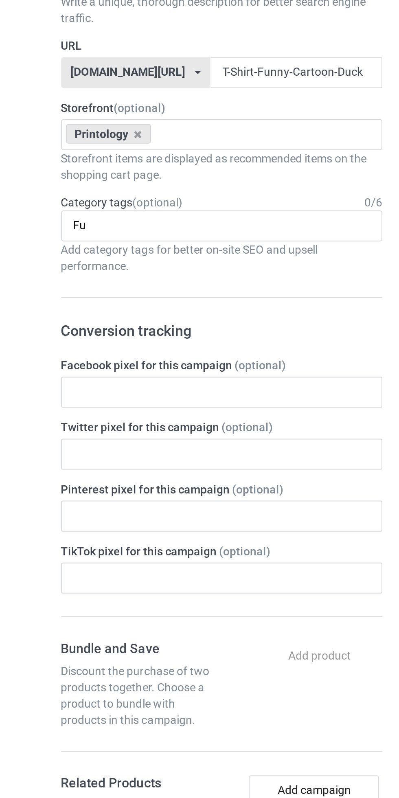
type input "F"
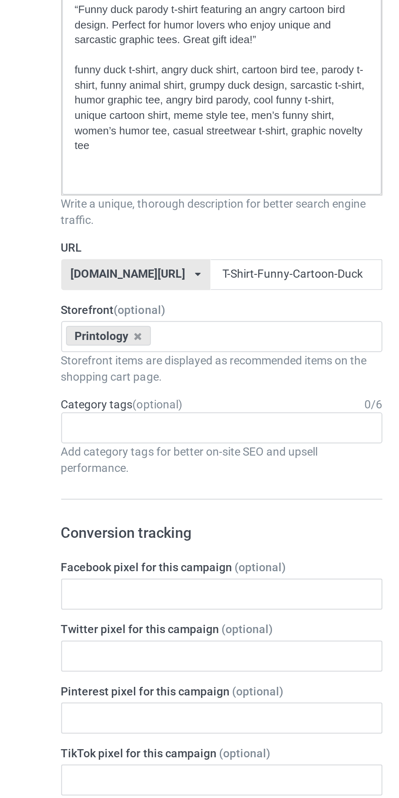
type input "D"
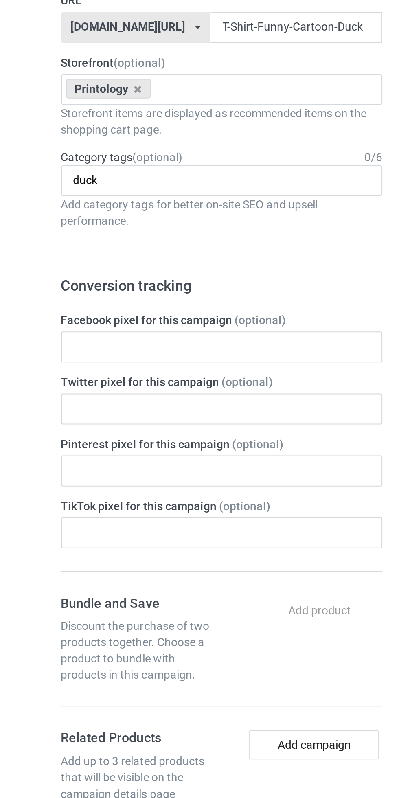
type input "duck"
click at [92, 372] on form "Title (h1) 98 characters left Angry Bird Parody T-Shirt Funny Cartoon Duck Desi…" at bounding box center [133, 511] width 160 height 895
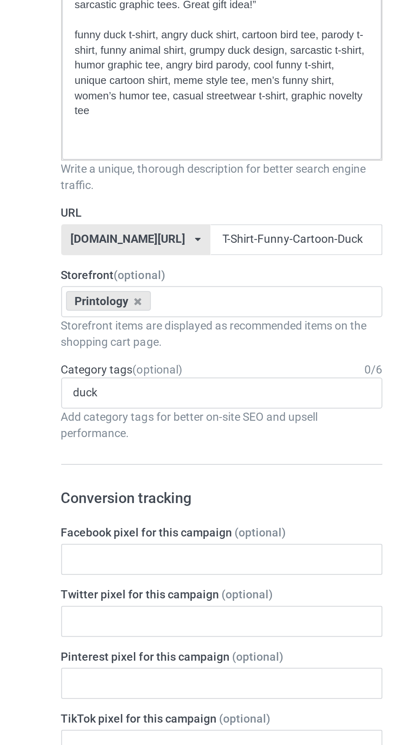
click at [158, 346] on div "duck No result found" at bounding box center [133, 346] width 160 height 15
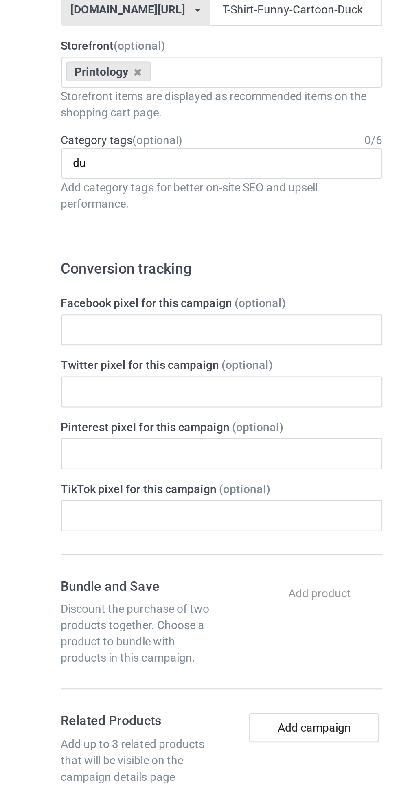
type input "d"
click at [81, 345] on div "d No result found" at bounding box center [133, 346] width 160 height 15
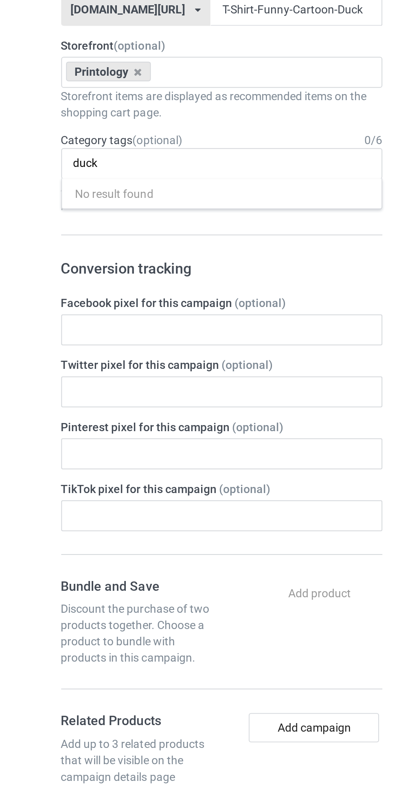
type input "duck"
click at [86, 355] on div "No result found" at bounding box center [133, 361] width 160 height 15
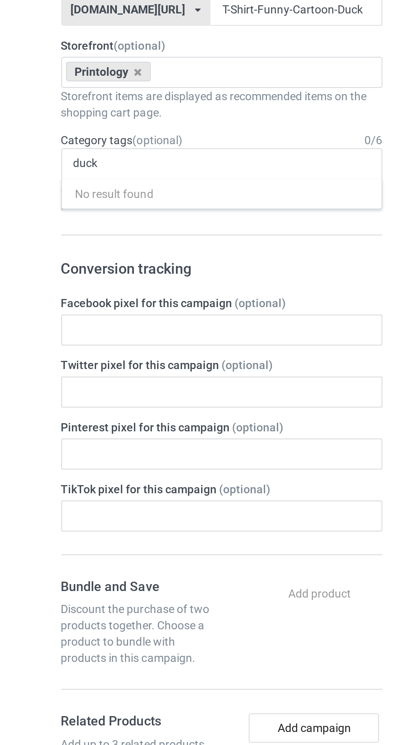
click at [84, 342] on div "duck No result found" at bounding box center [133, 346] width 160 height 15
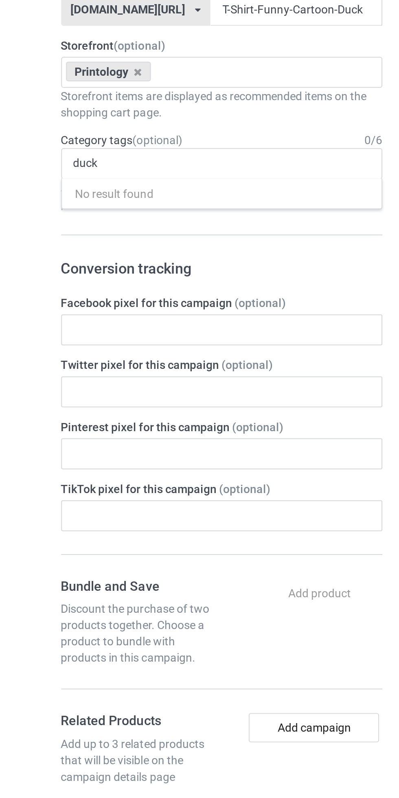
click at [84, 342] on div "duck No result found" at bounding box center [133, 346] width 160 height 15
type input "duc"
type input "d"
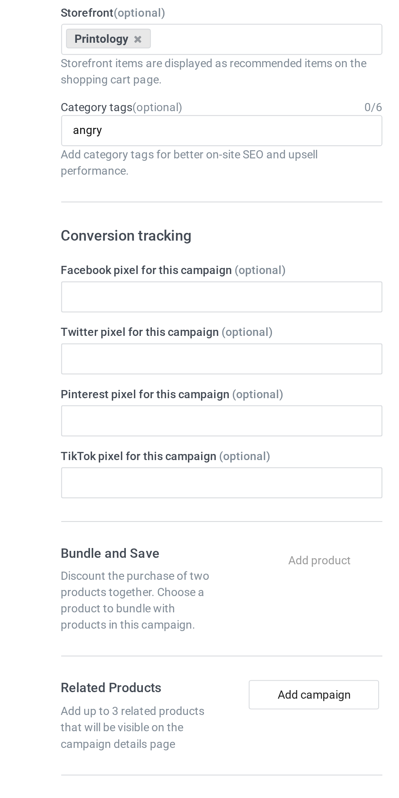
click at [72, 344] on input "angry" at bounding box center [70, 346] width 23 height 7
type input "angry"
click at [35, 350] on div "Design Pricing Details Launch campaign Campaign Info Title (h1) 98 characters l…" at bounding box center [199, 528] width 399 height 1009
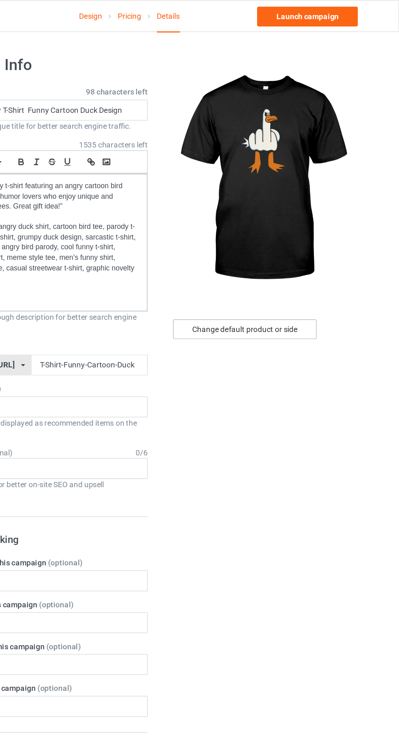
click at [310, 243] on div "Change default product or side" at bounding box center [285, 243] width 106 height 15
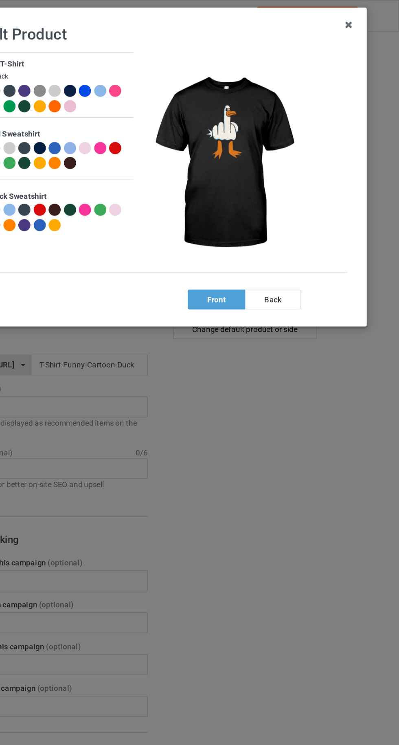
click at [316, 224] on div "back" at bounding box center [305, 221] width 41 height 15
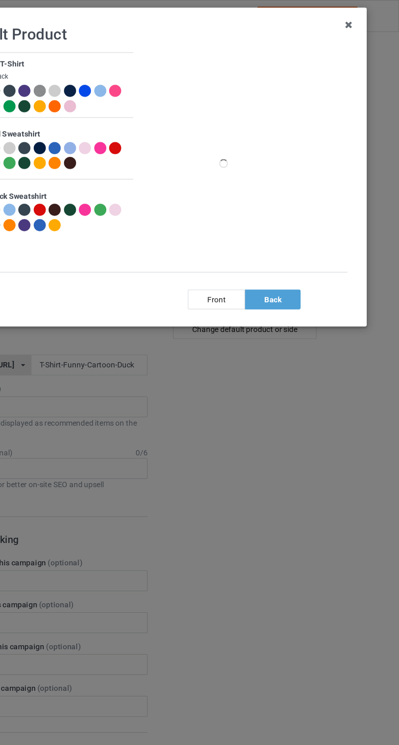
click at [262, 223] on div "front" at bounding box center [264, 221] width 42 height 15
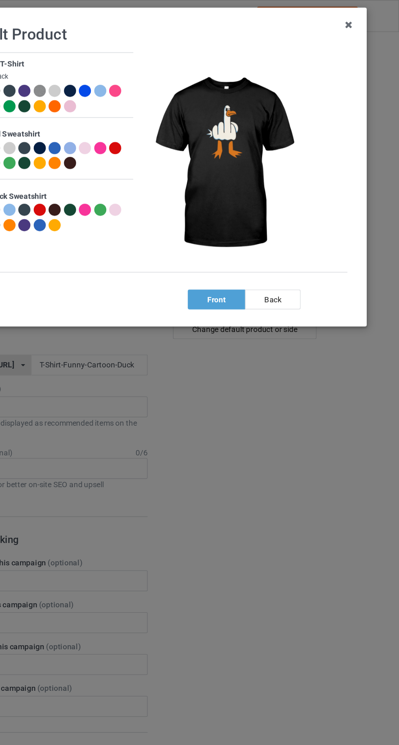
click at [362, 19] on icon at bounding box center [361, 18] width 13 height 13
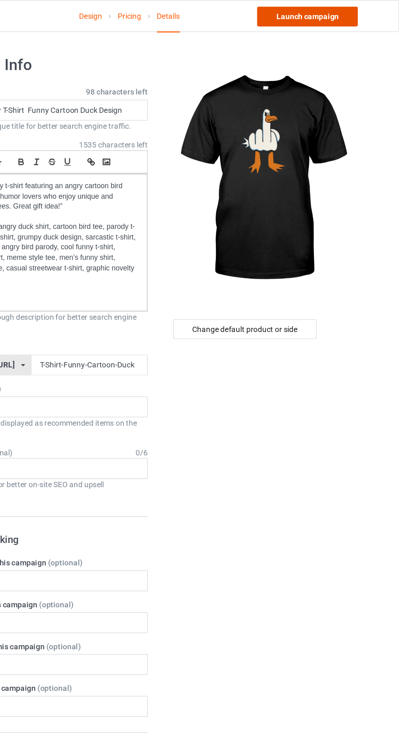
click at [313, 18] on link "Launch campaign" at bounding box center [331, 12] width 75 height 15
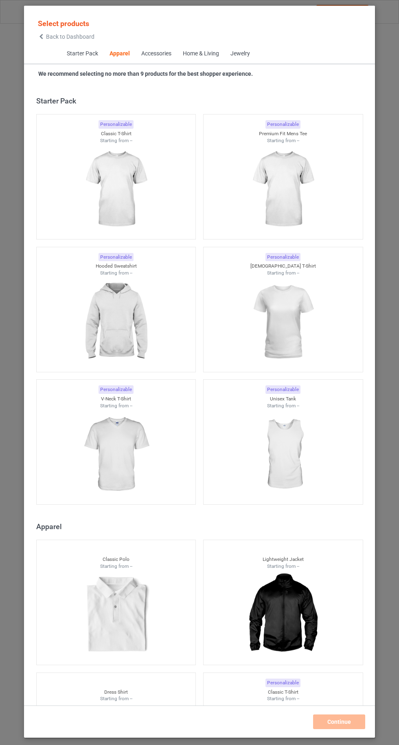
scroll to position [436, 0]
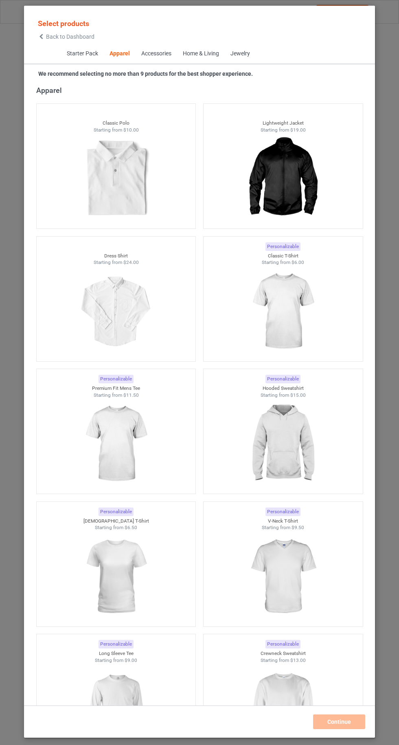
click at [297, 321] on img at bounding box center [282, 311] width 73 height 91
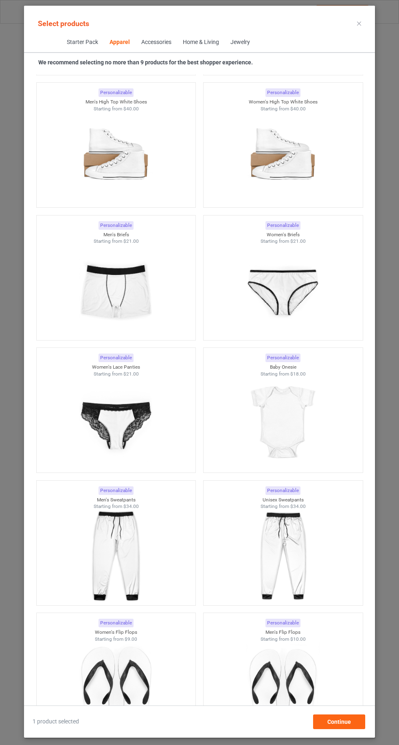
scroll to position [3338, 0]
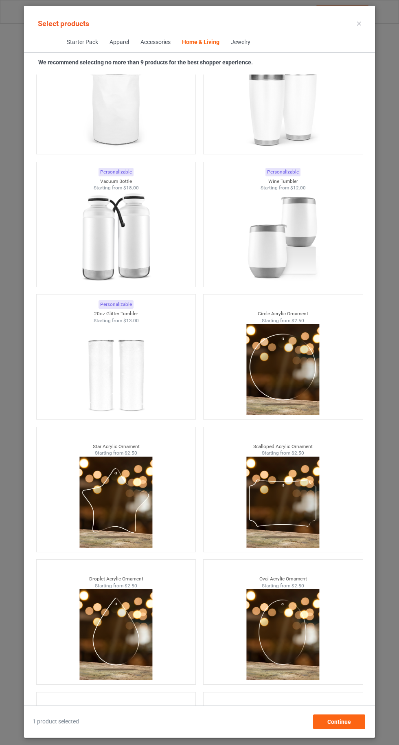
scroll to position [113, 0]
click at [347, 723] on span "Continue" at bounding box center [339, 721] width 24 height 7
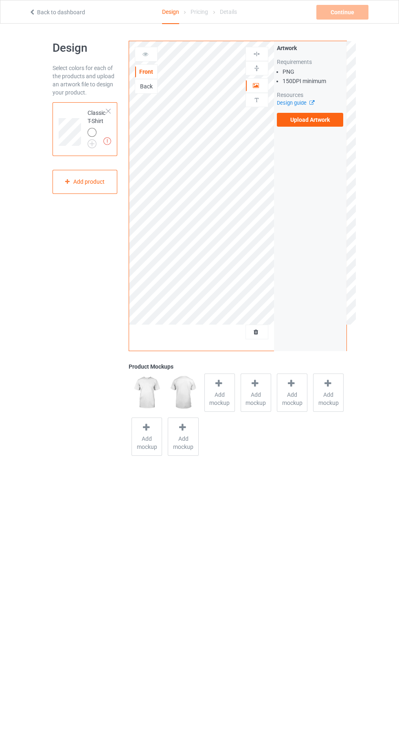
click at [0, 0] on img at bounding box center [0, 0] width 0 height 0
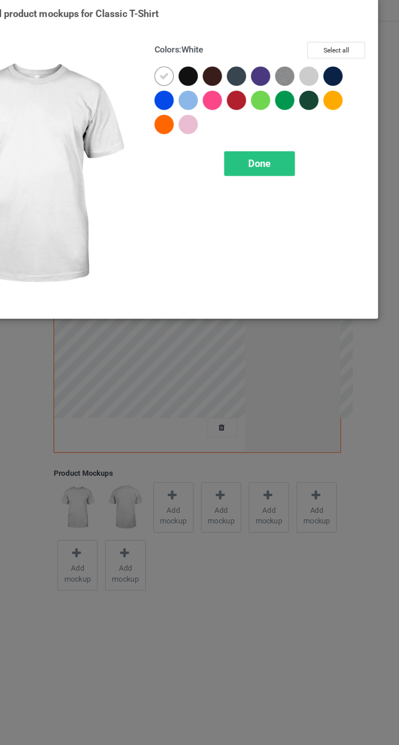
click at [206, 105] on div at bounding box center [214, 103] width 18 height 18
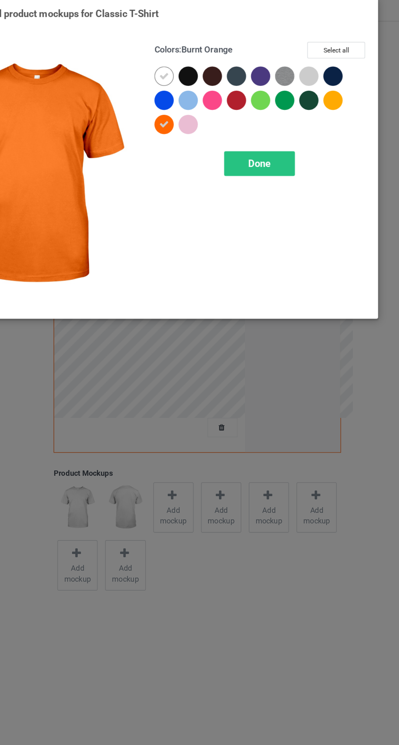
click at [208, 61] on div at bounding box center [212, 65] width 15 height 15
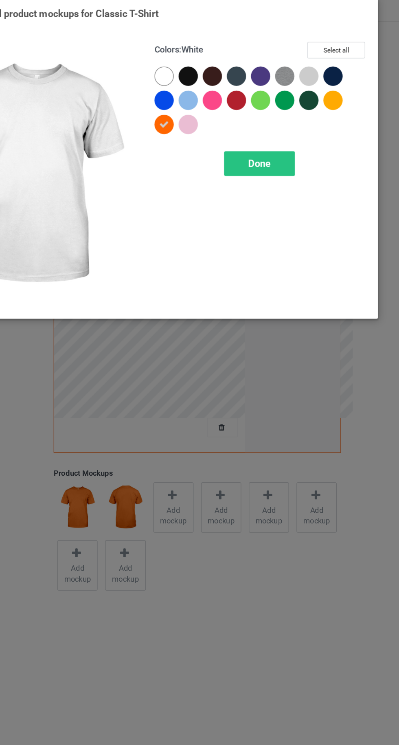
click at [267, 140] on div "Done" at bounding box center [285, 131] width 54 height 19
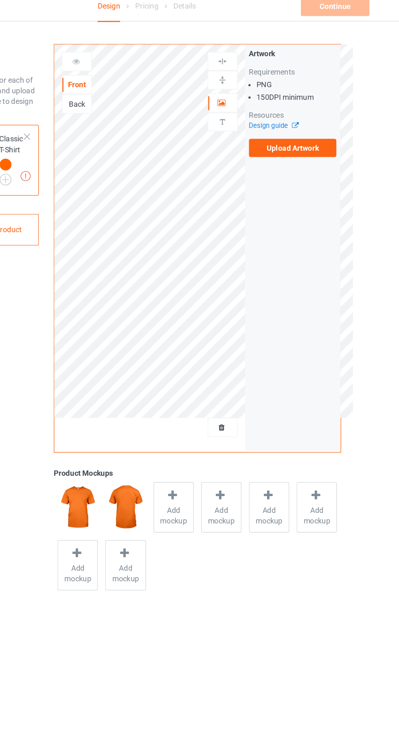
click at [300, 116] on label "Upload Artwork" at bounding box center [310, 120] width 67 height 14
click at [0, 0] on input "Upload Artwork" at bounding box center [0, 0] width 0 height 0
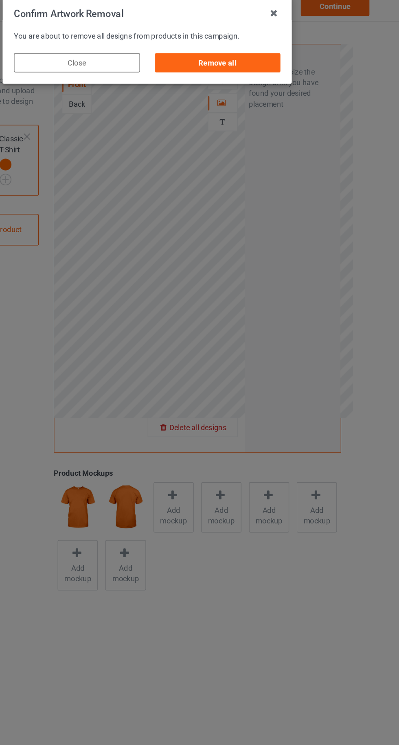
click at [251, 53] on div "Remove all" at bounding box center [253, 55] width 96 height 15
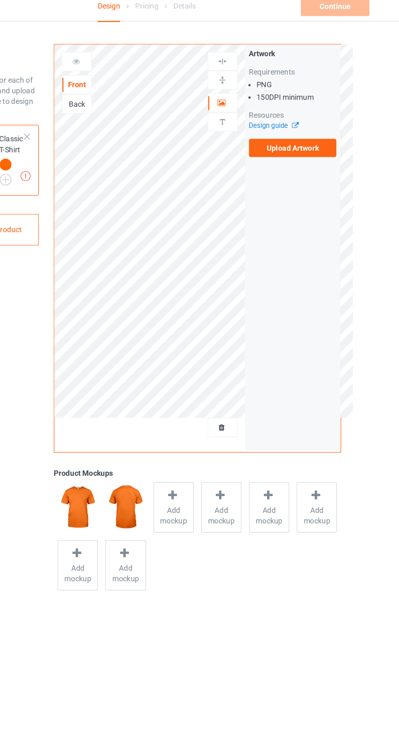
click at [298, 117] on label "Upload Artwork" at bounding box center [310, 120] width 67 height 14
click at [0, 0] on input "Upload Artwork" at bounding box center [0, 0] width 0 height 0
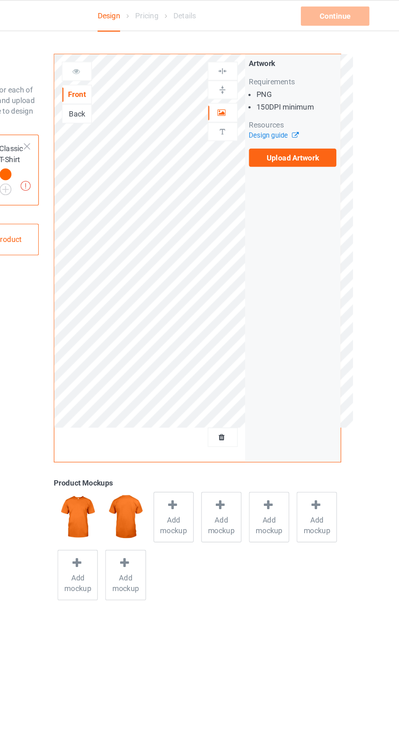
click at [298, 121] on label "Upload Artwork" at bounding box center [310, 120] width 67 height 14
click at [0, 0] on input "Upload Artwork" at bounding box center [0, 0] width 0 height 0
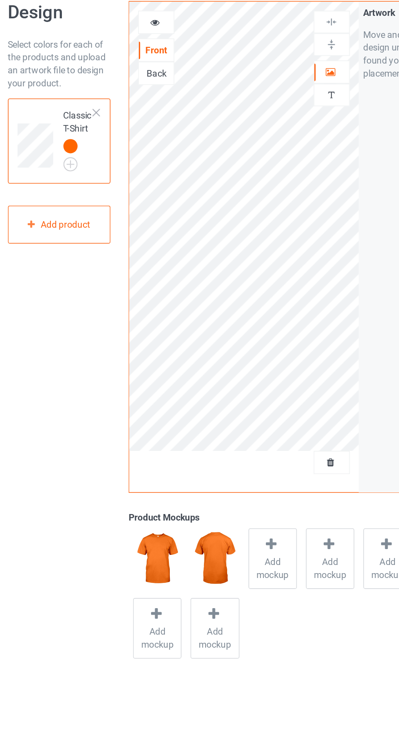
click at [0, 0] on img at bounding box center [0, 0] width 0 height 0
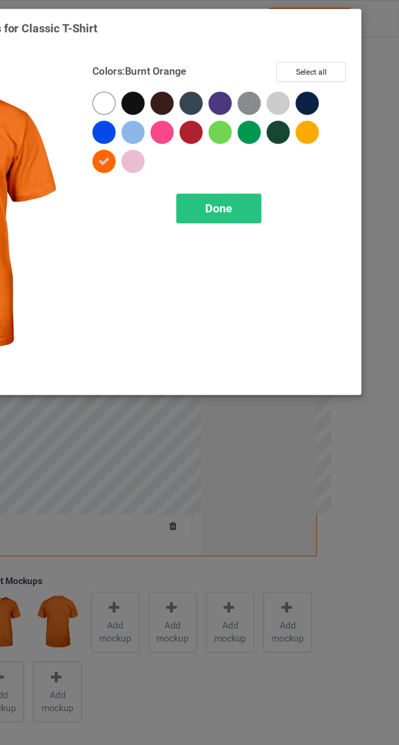
click at [265, 86] on div at bounding box center [267, 83] width 15 height 15
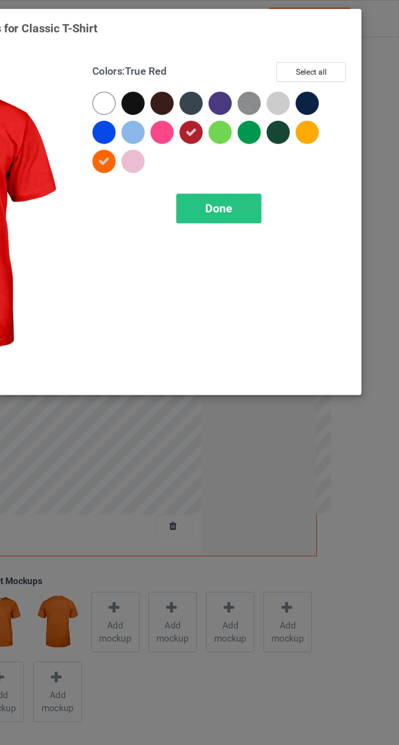
click at [208, 100] on div at bounding box center [212, 101] width 15 height 15
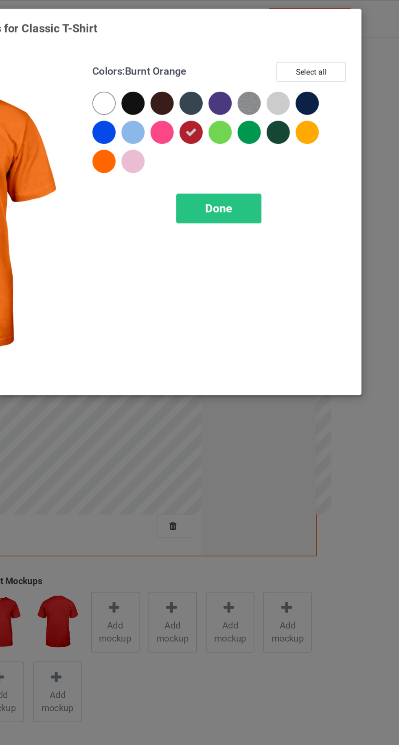
click at [272, 138] on div "Done" at bounding box center [285, 131] width 54 height 19
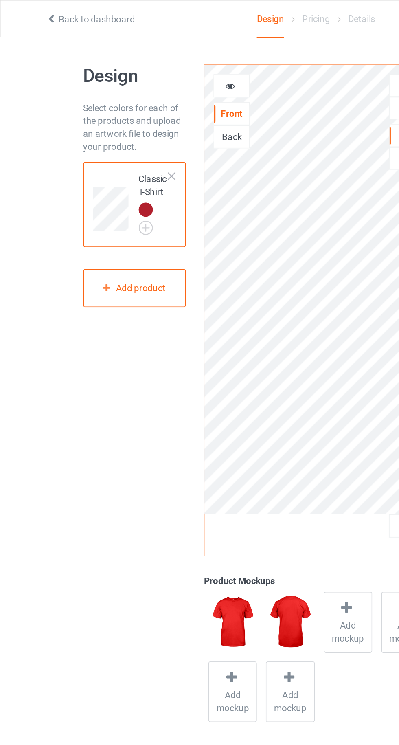
click at [147, 48] on div at bounding box center [146, 54] width 23 height 15
click at [145, 54] on icon at bounding box center [145, 53] width 7 height 6
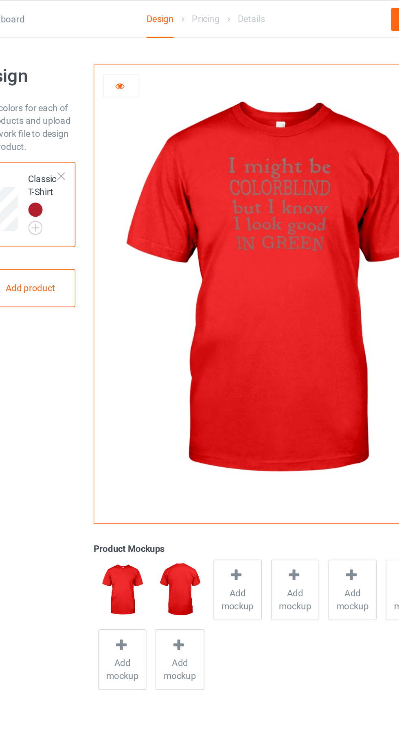
click at [0, 0] on img at bounding box center [0, 0] width 0 height 0
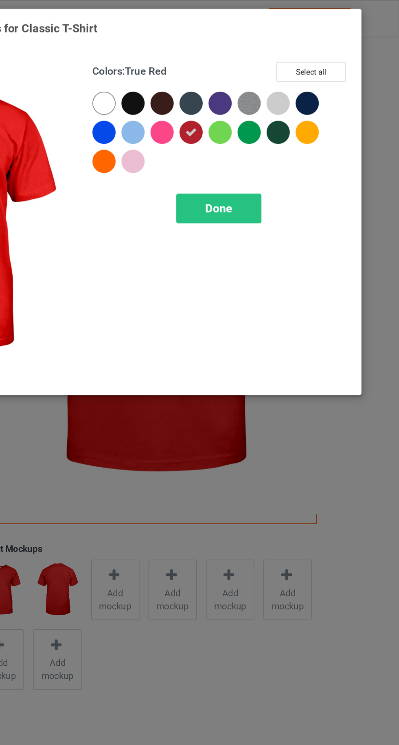
click at [266, 135] on div "Done" at bounding box center [285, 131] width 54 height 19
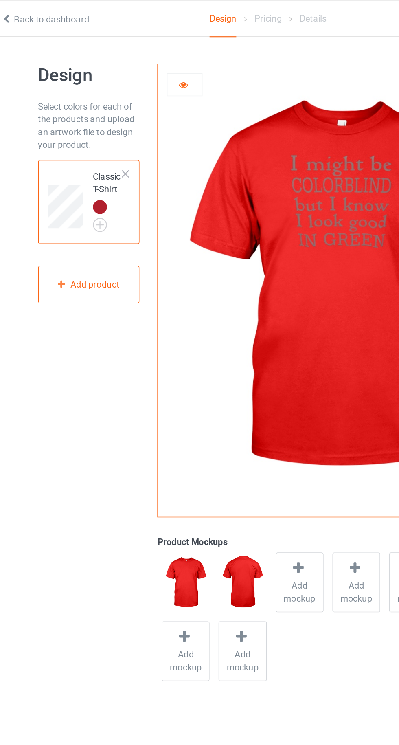
click at [107, 111] on div at bounding box center [108, 111] width 6 height 6
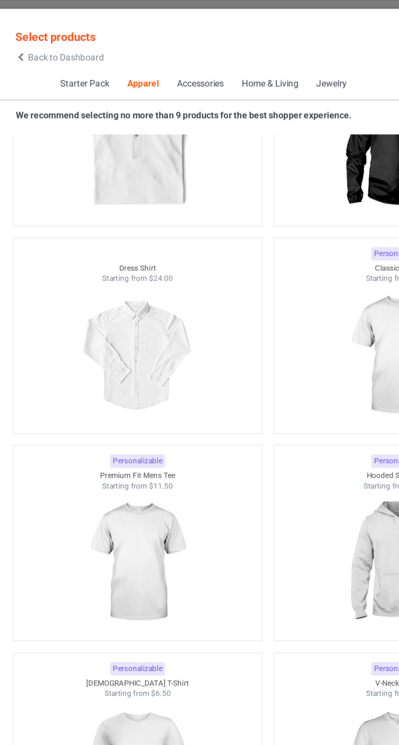
scroll to position [524, 0]
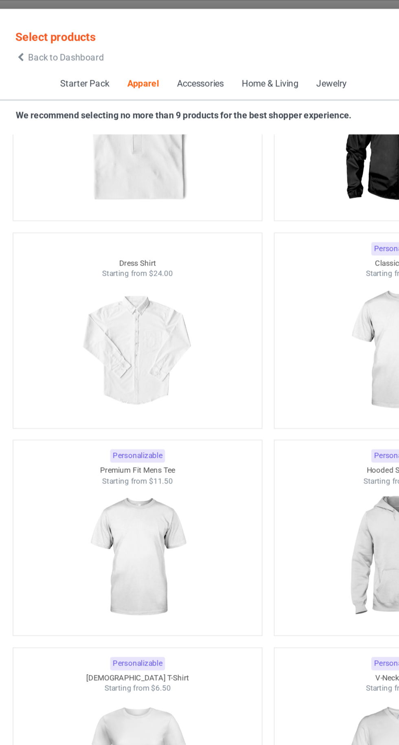
click at [152, 377] on img at bounding box center [115, 356] width 73 height 91
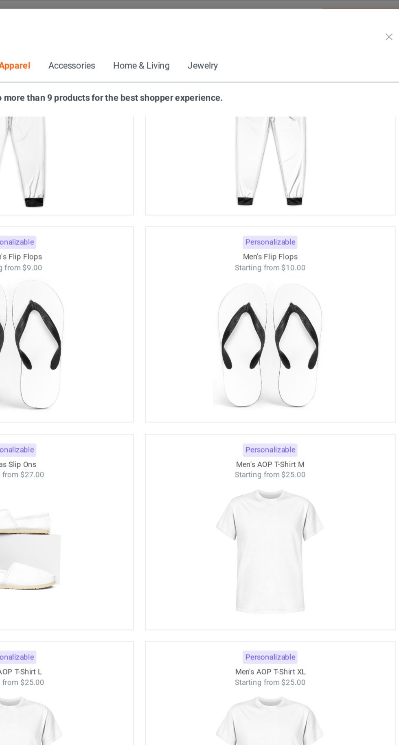
scroll to position [3059, 0]
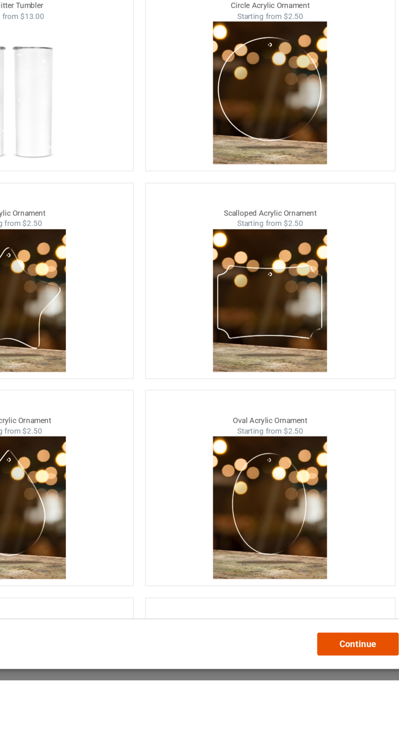
click at [338, 725] on span "Continue" at bounding box center [339, 721] width 24 height 7
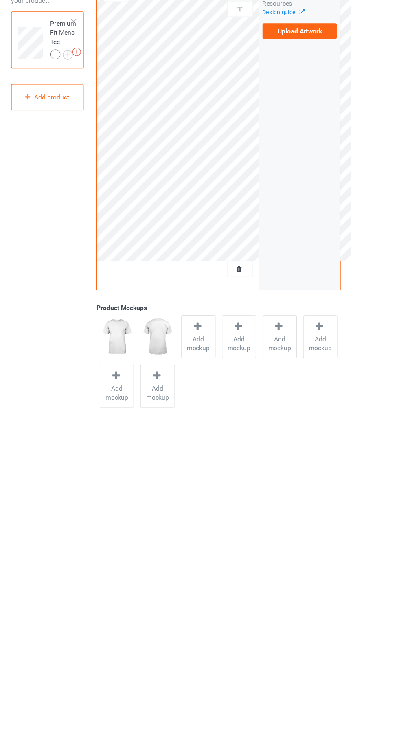
scroll to position [13, 0]
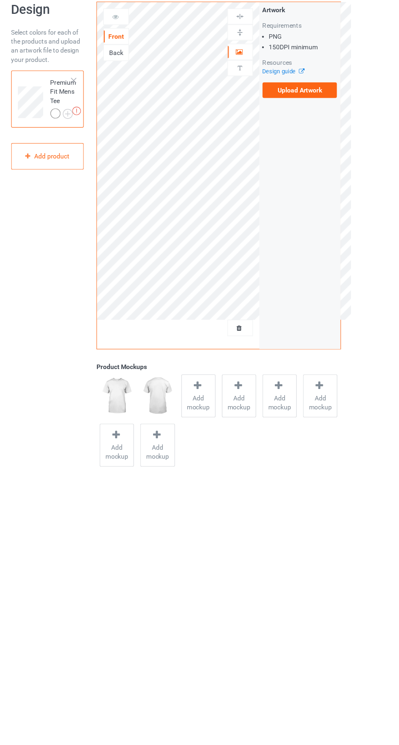
click at [302, 110] on label "Upload Artwork" at bounding box center [310, 106] width 67 height 14
click at [0, 0] on input "Upload Artwork" at bounding box center [0, 0] width 0 height 0
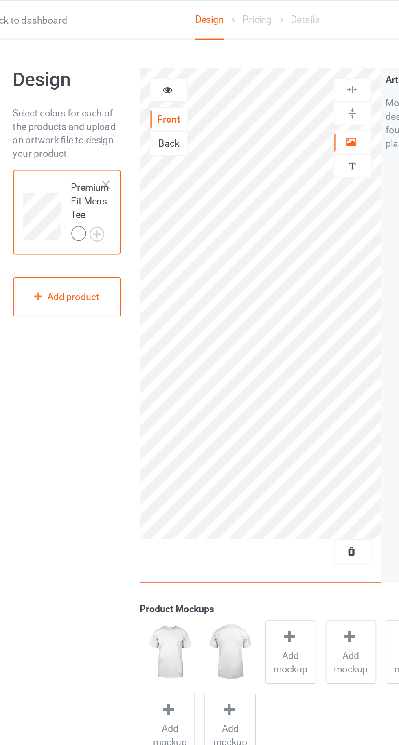
click at [96, 145] on div at bounding box center [93, 141] width 11 height 11
click at [0, 0] on img at bounding box center [0, 0] width 0 height 0
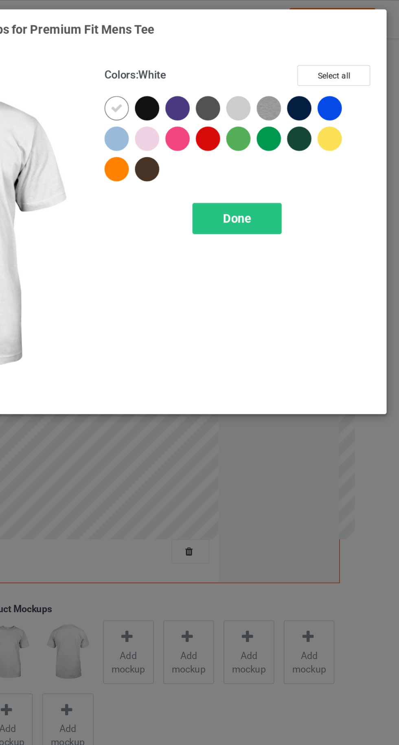
click at [207, 108] on div at bounding box center [214, 103] width 18 height 18
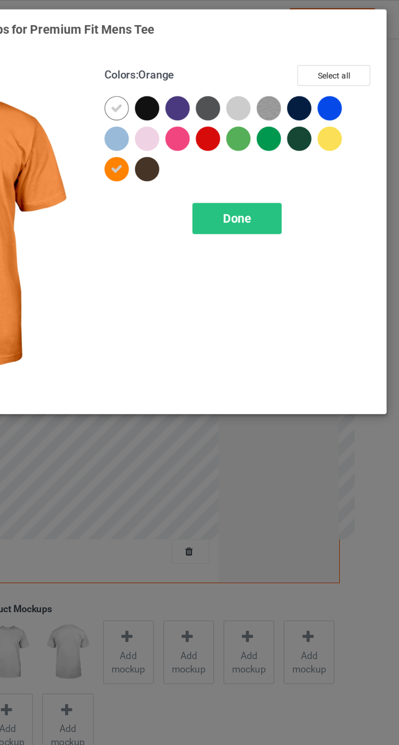
click at [261, 138] on div "Done" at bounding box center [285, 131] width 54 height 19
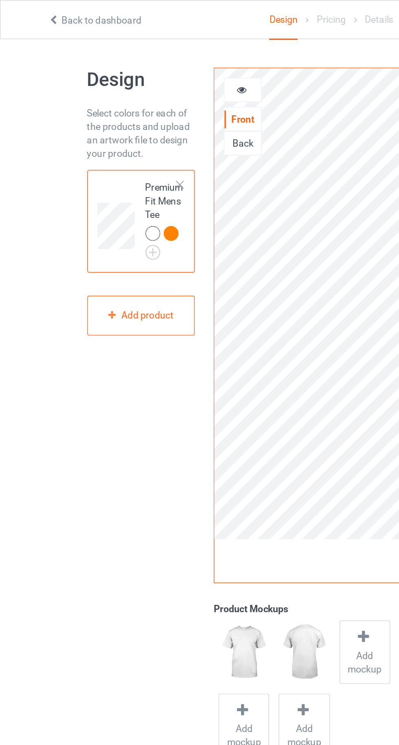
click at [142, 56] on div at bounding box center [146, 54] width 22 height 8
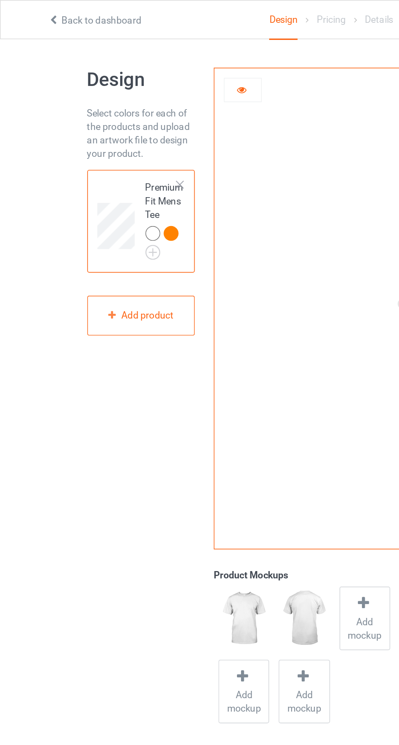
click at [101, 143] on div at bounding box center [103, 140] width 9 height 9
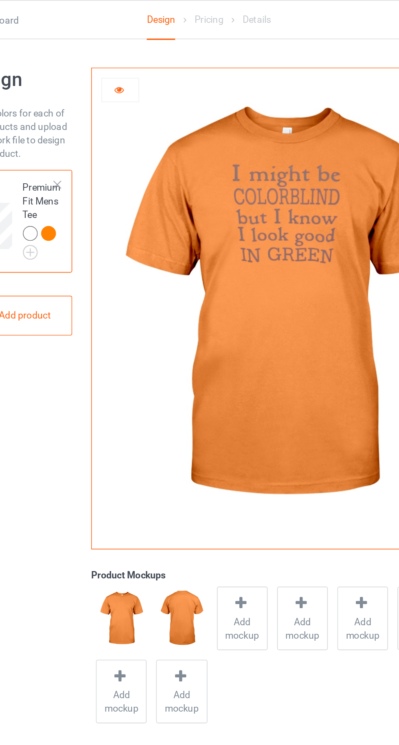
click at [0, 0] on img at bounding box center [0, 0] width 0 height 0
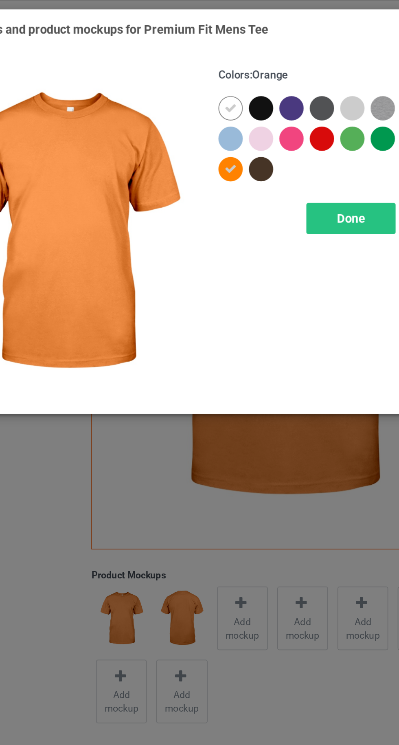
click at [227, 65] on div at bounding box center [231, 65] width 15 height 15
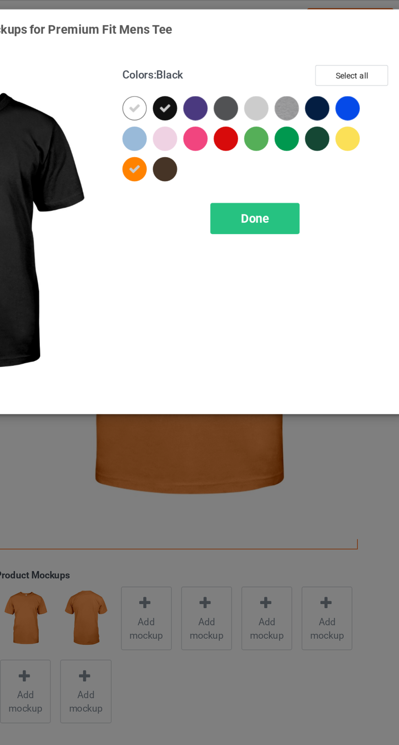
click at [262, 88] on div at bounding box center [269, 85] width 18 height 18
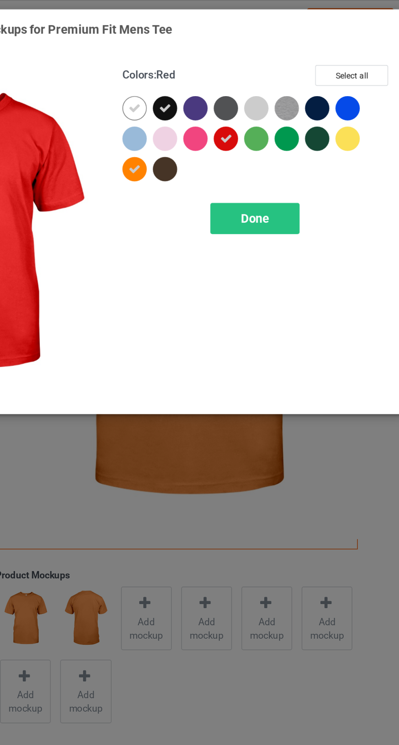
click at [272, 139] on div "Done" at bounding box center [285, 131] width 54 height 19
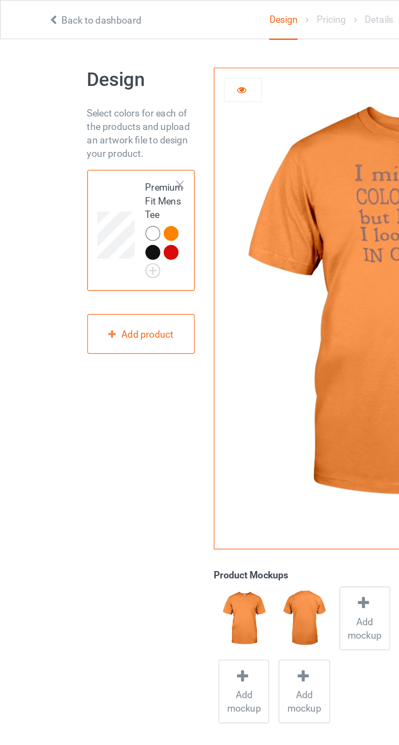
click at [145, 53] on icon at bounding box center [145, 53] width 7 height 6
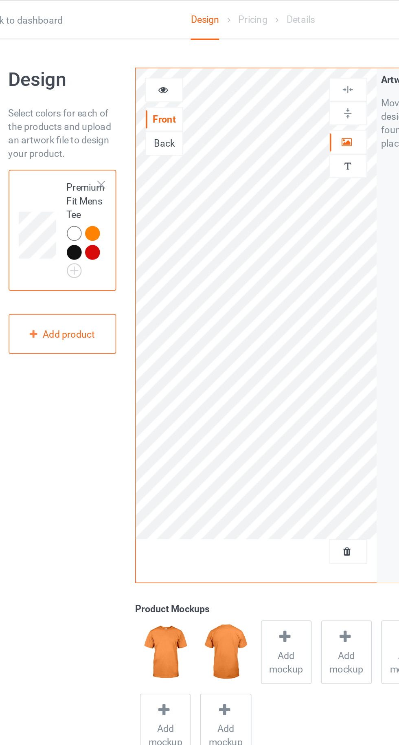
click at [140, 54] on div at bounding box center [146, 54] width 22 height 8
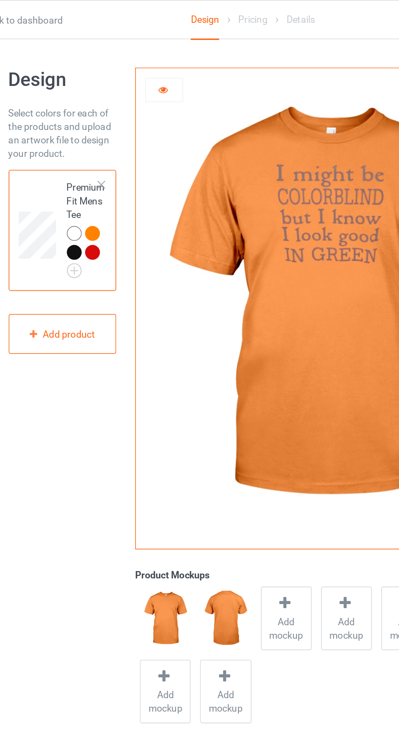
click at [105, 153] on div at bounding box center [103, 151] width 9 height 9
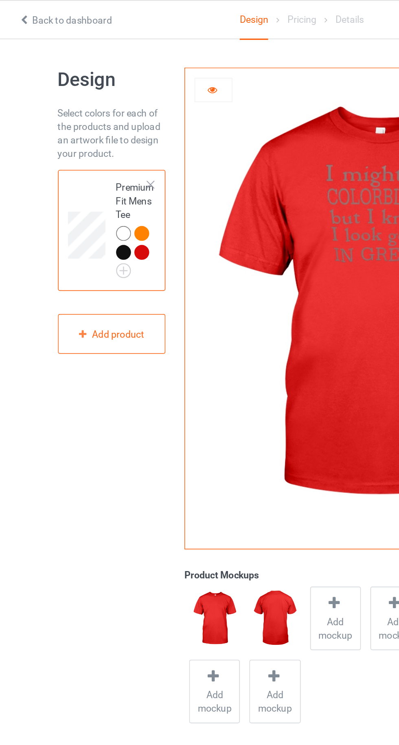
click at [88, 149] on div at bounding box center [92, 151] width 9 height 9
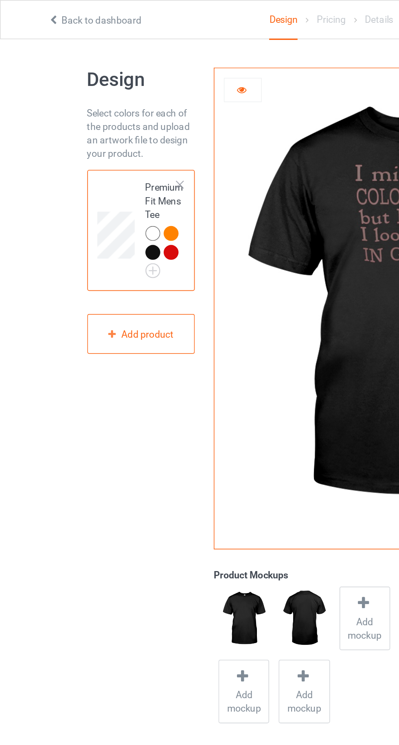
click at [91, 136] on div at bounding box center [92, 140] width 9 height 9
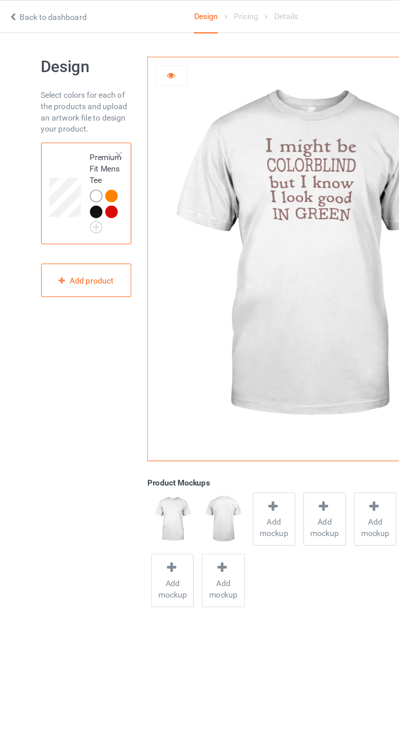
click at [0, 0] on img at bounding box center [0, 0] width 0 height 0
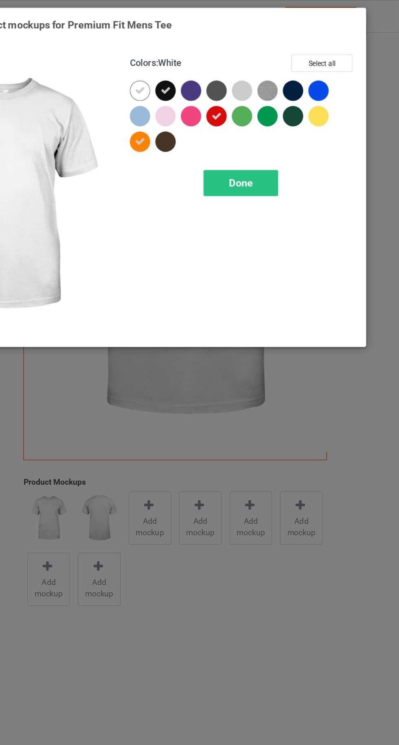
click at [259, 137] on div "Done" at bounding box center [285, 131] width 54 height 19
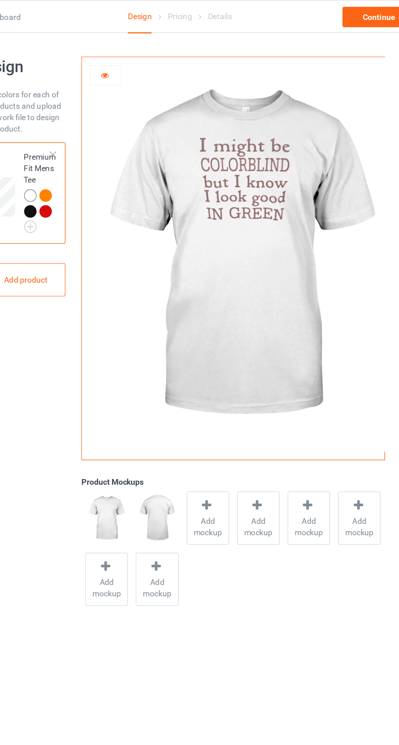
click at [233, 387] on div "Add mockup" at bounding box center [219, 372] width 31 height 38
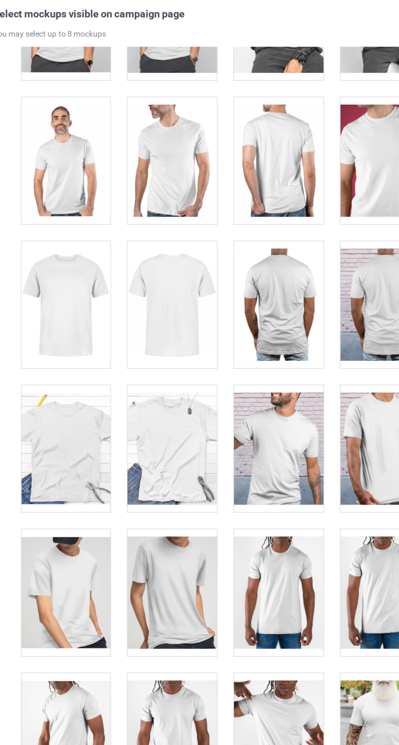
scroll to position [994, 0]
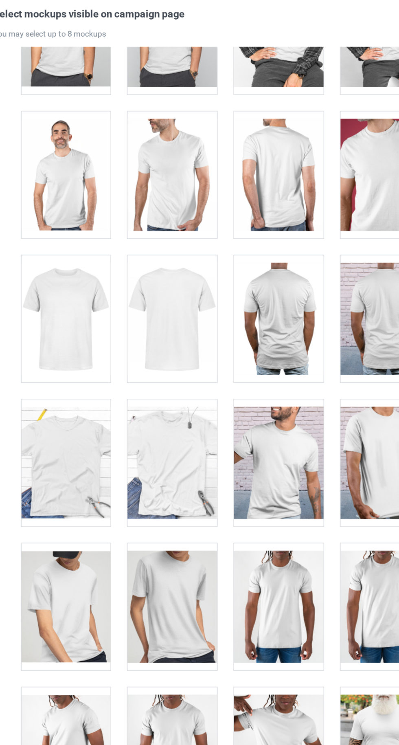
click at [113, 342] on div at bounding box center [85, 340] width 64 height 91
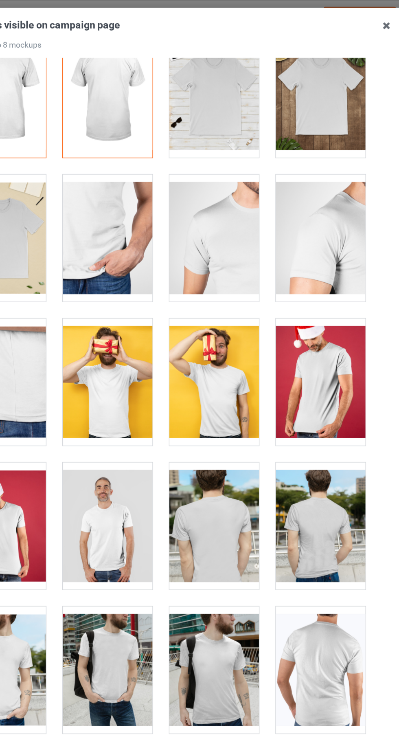
scroll to position [0, 0]
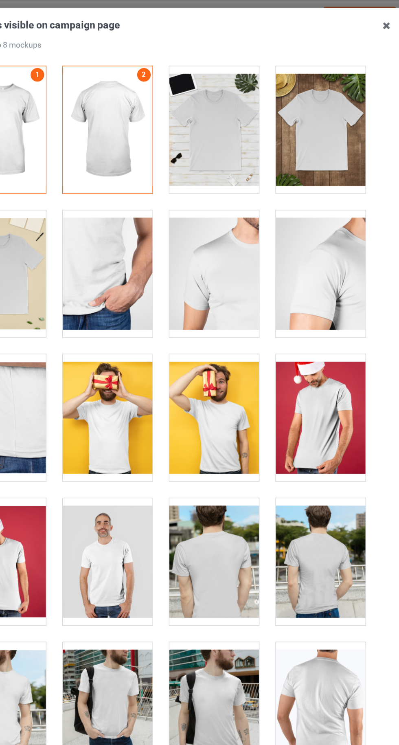
click at [337, 91] on div at bounding box center [314, 93] width 64 height 91
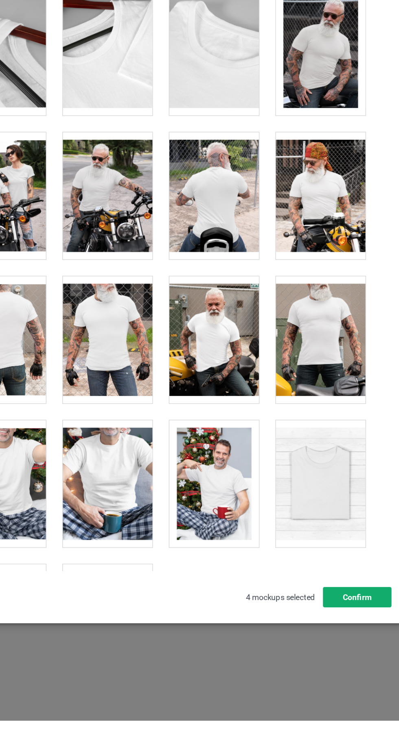
click at [337, 663] on button "Confirm" at bounding box center [340, 656] width 49 height 15
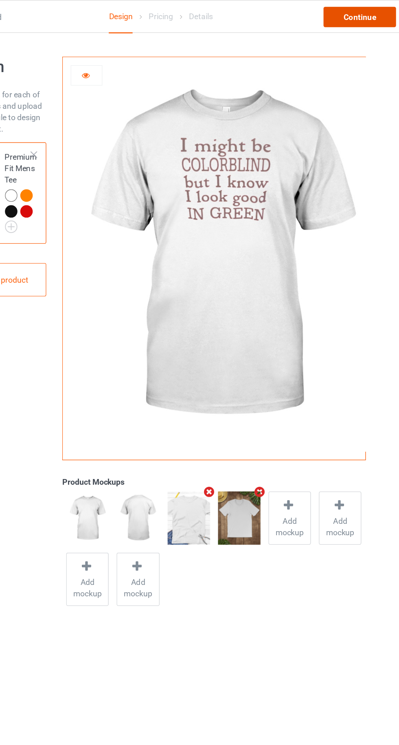
click at [347, 12] on div "Continue" at bounding box center [342, 12] width 52 height 15
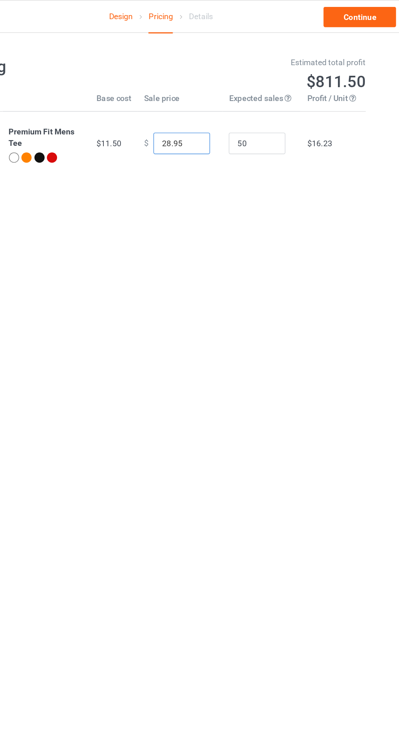
click at [211, 103] on input "28.95" at bounding box center [214, 102] width 41 height 15
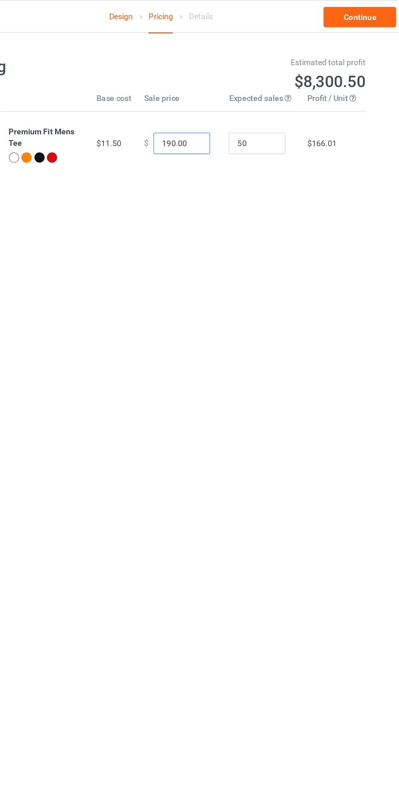
click at [229, 105] on input "190.00" at bounding box center [214, 102] width 41 height 15
click at [230, 107] on input "19.00" at bounding box center [214, 102] width 41 height 15
type input "19.99"
click at [270, 104] on input "50" at bounding box center [268, 102] width 41 height 15
type input "5000"
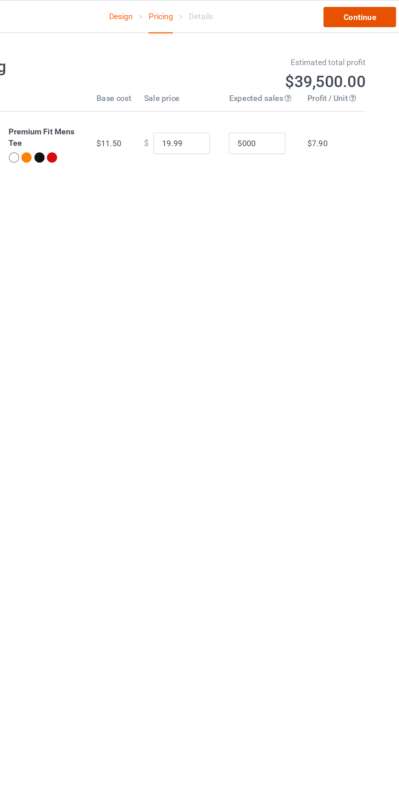
click at [329, 16] on link "Continue" at bounding box center [342, 12] width 52 height 15
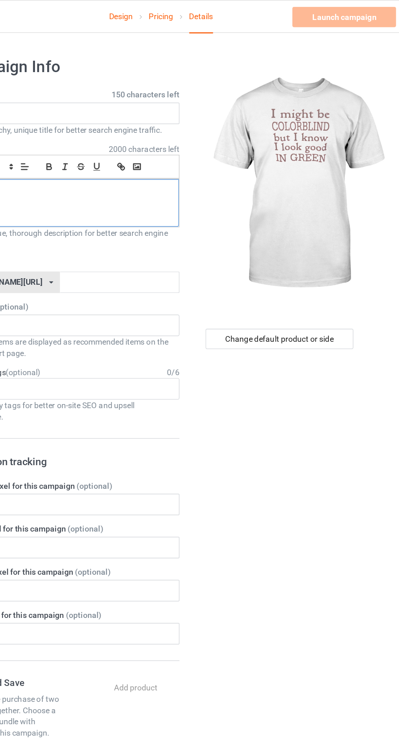
click at [122, 151] on div at bounding box center [133, 146] width 160 height 34
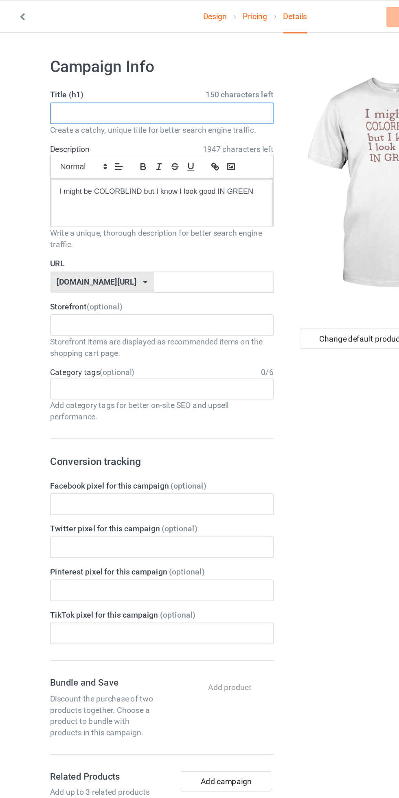
click at [75, 81] on input "text" at bounding box center [133, 81] width 160 height 15
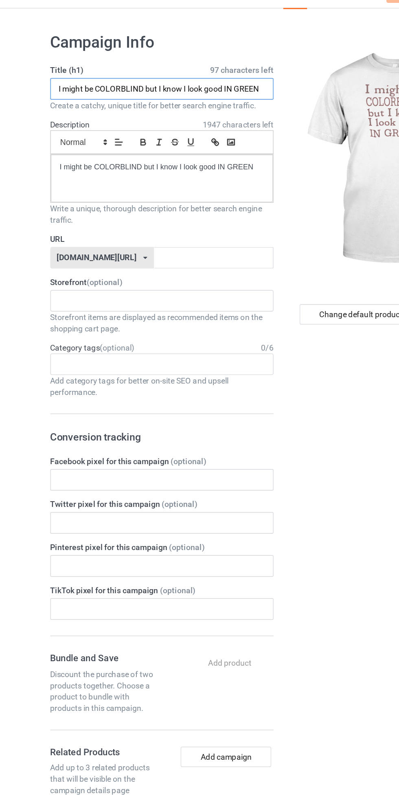
type input "I might be COLORBLIND but I know I look good IN GREEN"
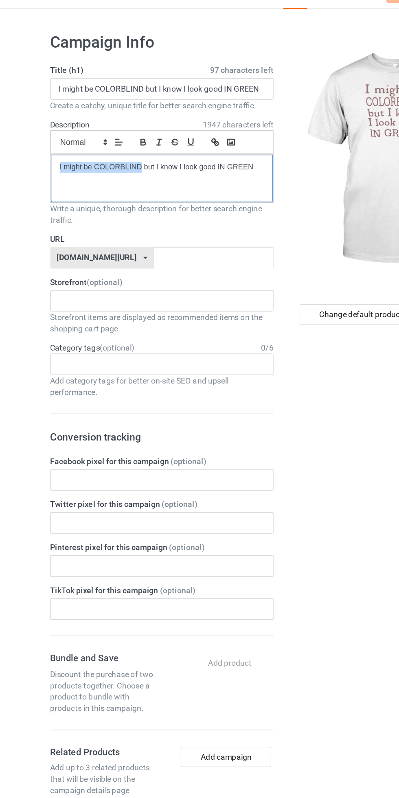
copy p "I might be COLORBLIND"
paste input "I might be COLORBLIND"
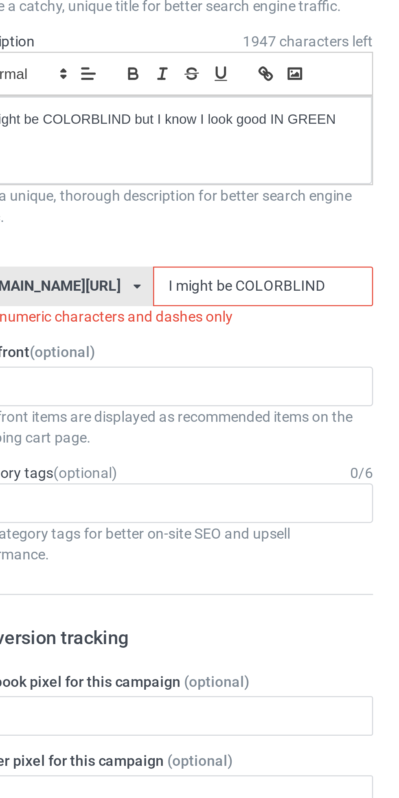
click at [127, 204] on input "I might be COLORBLIND" at bounding box center [170, 202] width 86 height 15
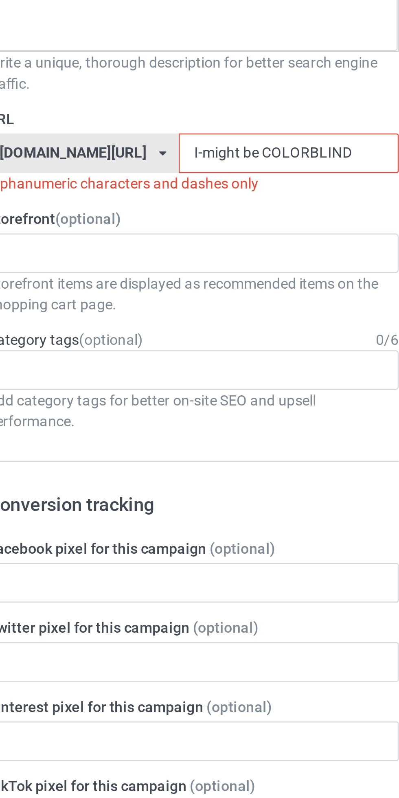
click at [129, 202] on input "I-might be COLORBLIND" at bounding box center [170, 202] width 86 height 15
click at [139, 202] on input "I-might-be COLORBLIND" at bounding box center [170, 202] width 86 height 15
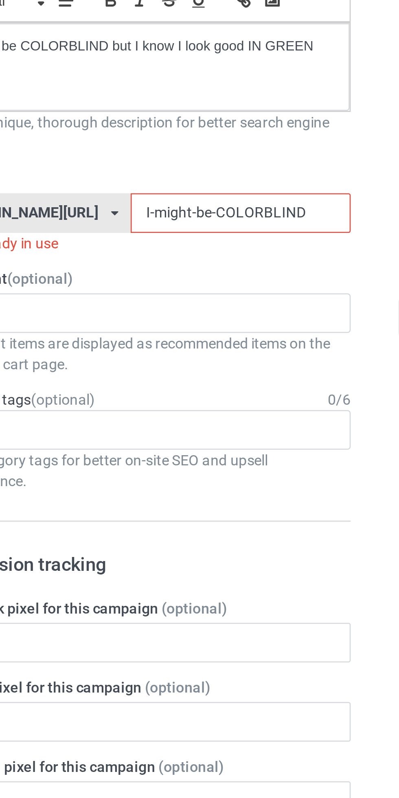
click at [177, 203] on input "I-might-be-COLORBLIND" at bounding box center [170, 202] width 86 height 15
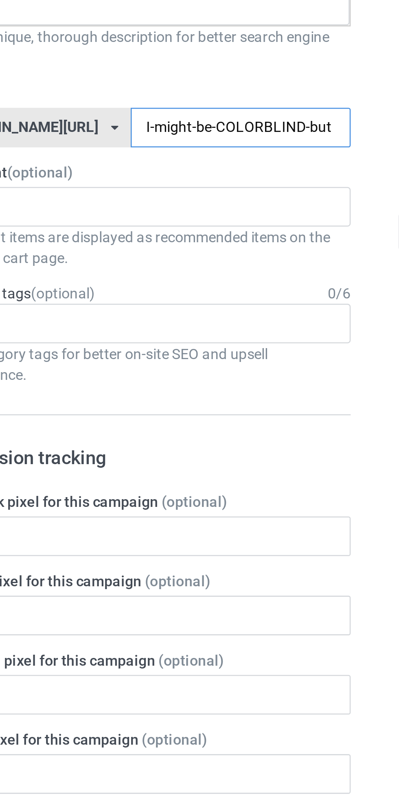
type input "I-might-be-COLORBLIND-but"
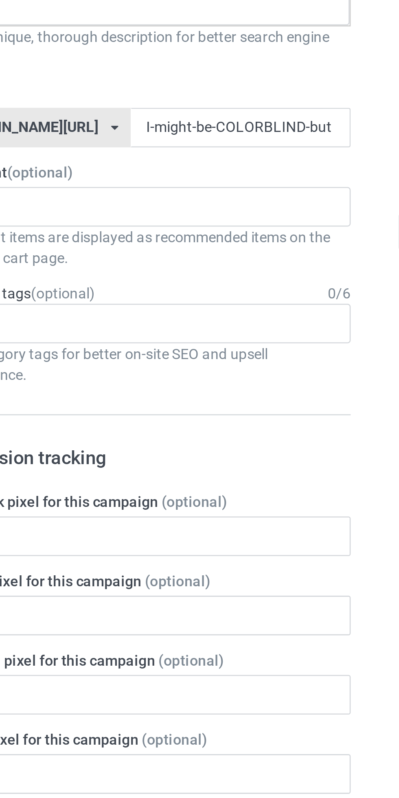
click at [136, 220] on label "Storefront (optional)" at bounding box center [133, 220] width 160 height 8
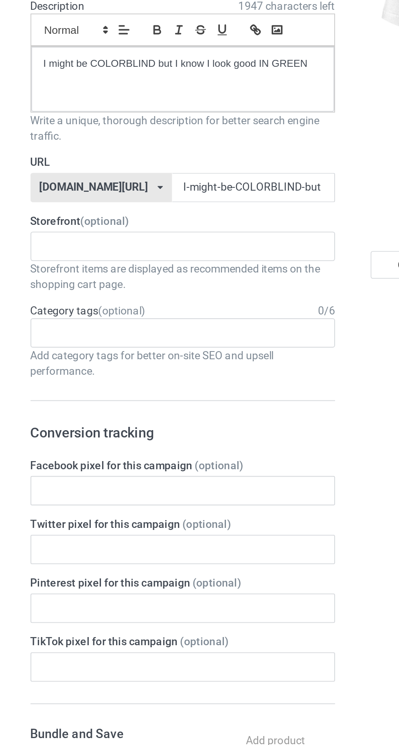
click at [90, 232] on div "Printology 687b6e73da45df002fcf4620" at bounding box center [133, 233] width 160 height 15
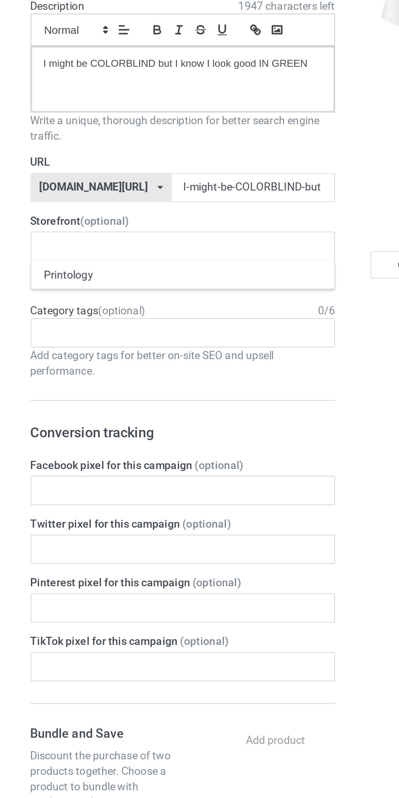
click at [75, 249] on div "Printology" at bounding box center [133, 248] width 160 height 15
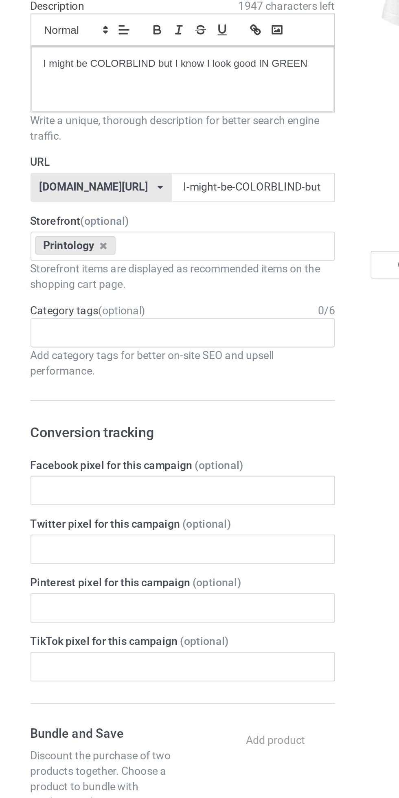
click at [91, 174] on div "Write a unique, thorough description for better search engine traffic." at bounding box center [133, 171] width 160 height 16
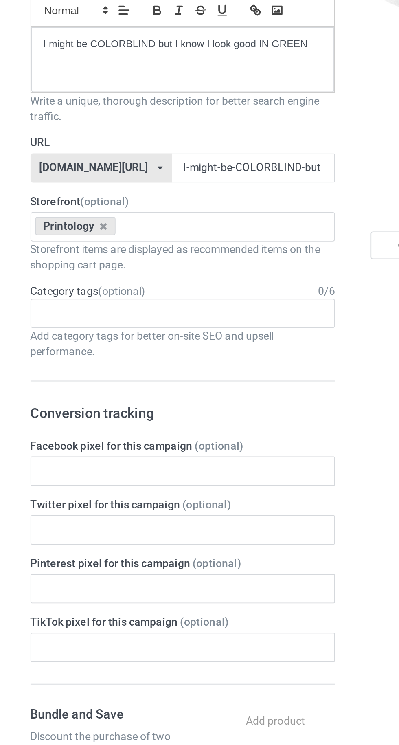
click at [100, 279] on div "Age > [DEMOGRAPHIC_DATA] > 1 Age > [DEMOGRAPHIC_DATA] Months > 1 Month Age > [D…" at bounding box center [133, 279] width 160 height 15
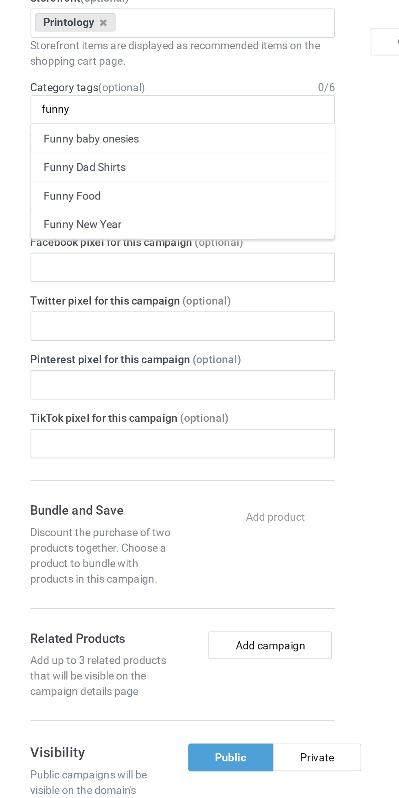
type input "funny"
click at [73, 287] on div "Funny baby onesies" at bounding box center [133, 294] width 160 height 15
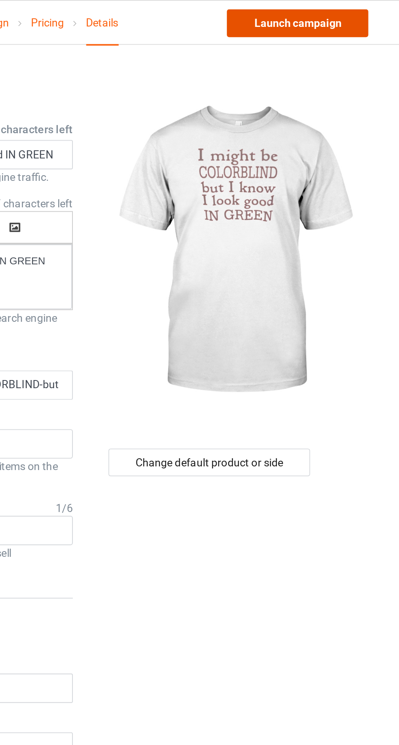
click at [310, 14] on link "Launch campaign" at bounding box center [331, 12] width 75 height 15
